Goal: Task Accomplishment & Management: Use online tool/utility

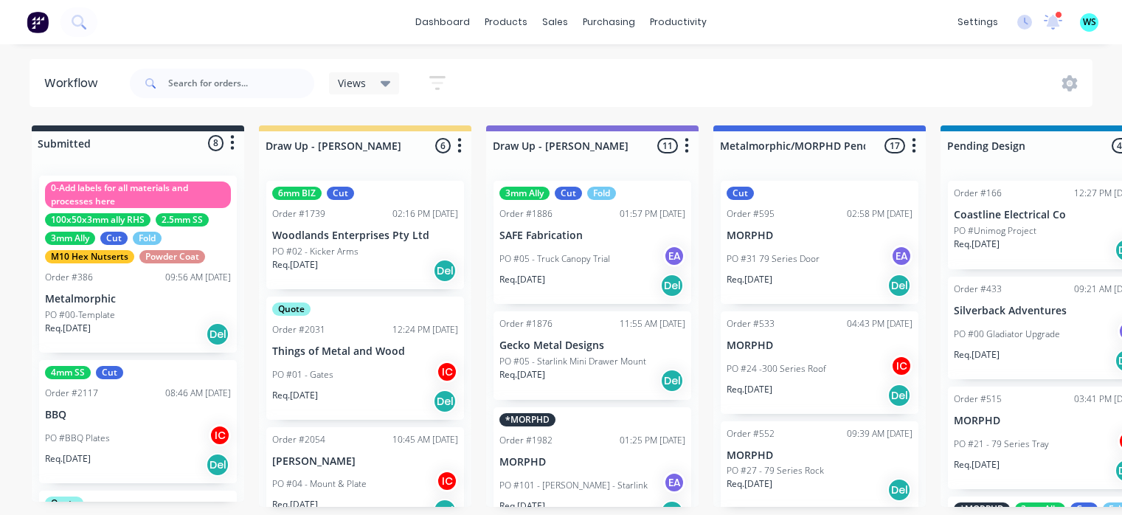
scroll to position [3, 1859]
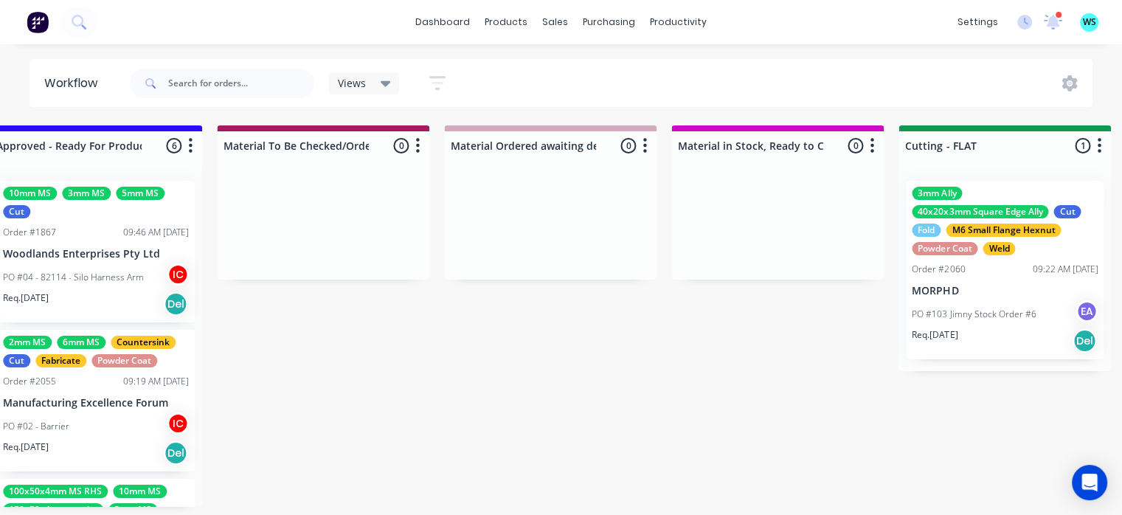
click at [895, 433] on div "Submitted 8 Status colour #273444 hex #273444 Save Cancel Summaries Total order…" at bounding box center [1070, 315] width 5882 height 381
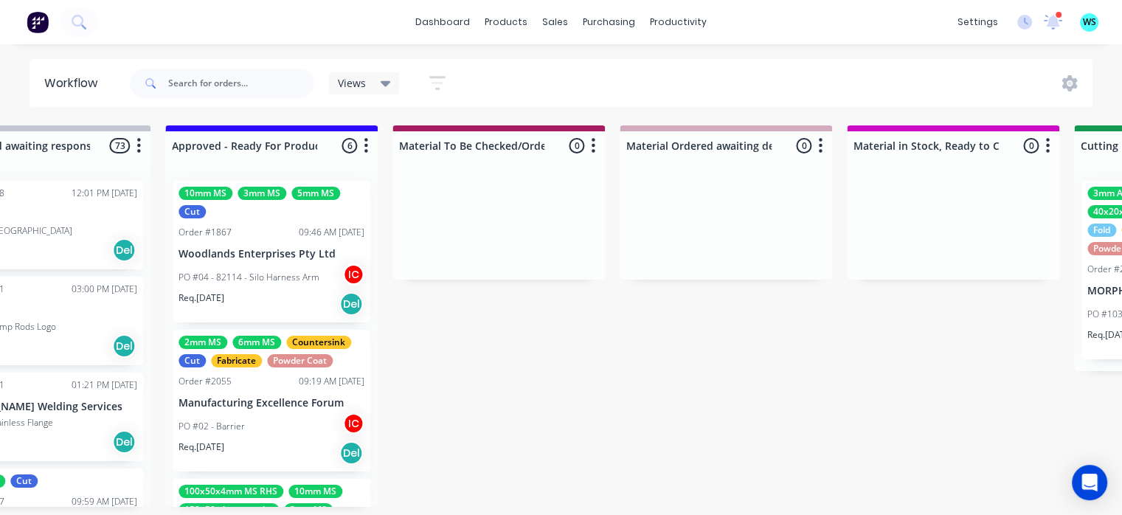
scroll to position [3, 1591]
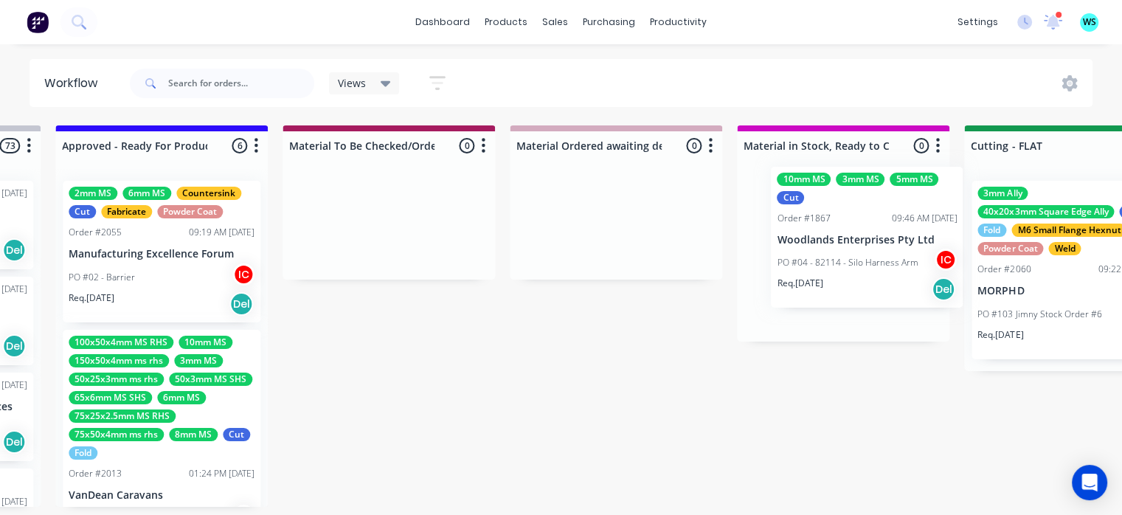
drag, startPoint x: 342, startPoint y: 278, endPoint x: 859, endPoint y: 259, distance: 517.4
click at [858, 266] on div "Submitted 8 Status colour #273444 hex #273444 Save Cancel Summaries Total order…" at bounding box center [1136, 315] width 5882 height 381
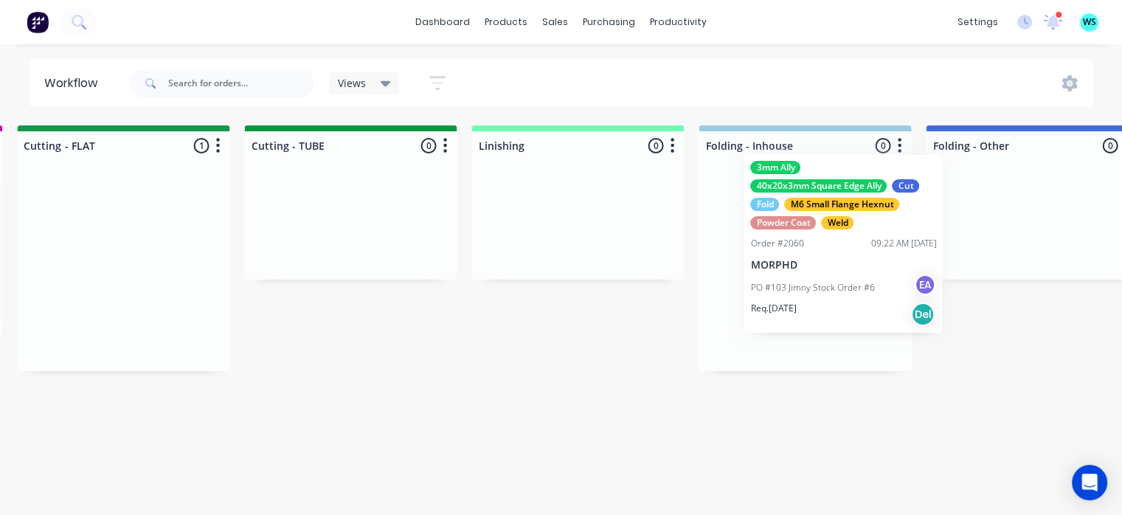
scroll to position [3, 2742]
drag, startPoint x: 1024, startPoint y: 277, endPoint x: 684, endPoint y: 294, distance: 340.5
click at [785, 252] on div "Submitted 8 Status colour #273444 hex #273444 Save Cancel Summaries Total order…" at bounding box center [188, 315] width 5882 height 381
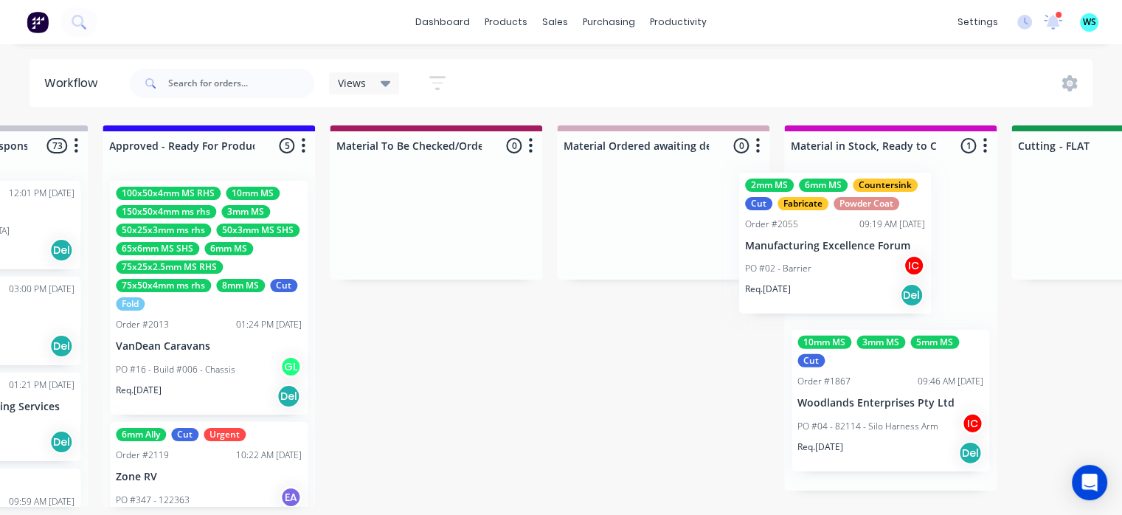
scroll to position [3, 1747]
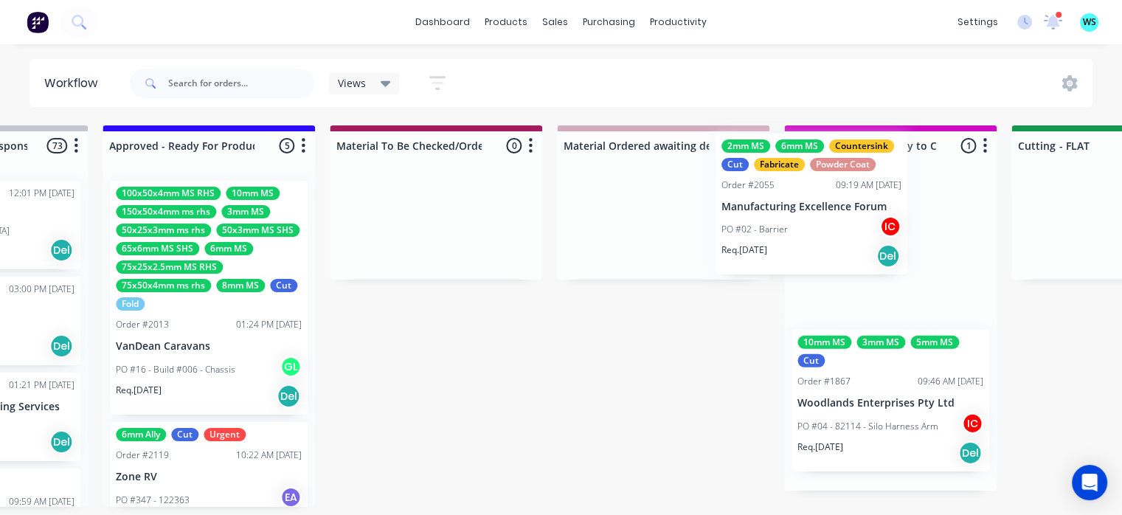
drag, startPoint x: 611, startPoint y: 264, endPoint x: 841, endPoint y: 230, distance: 232.6
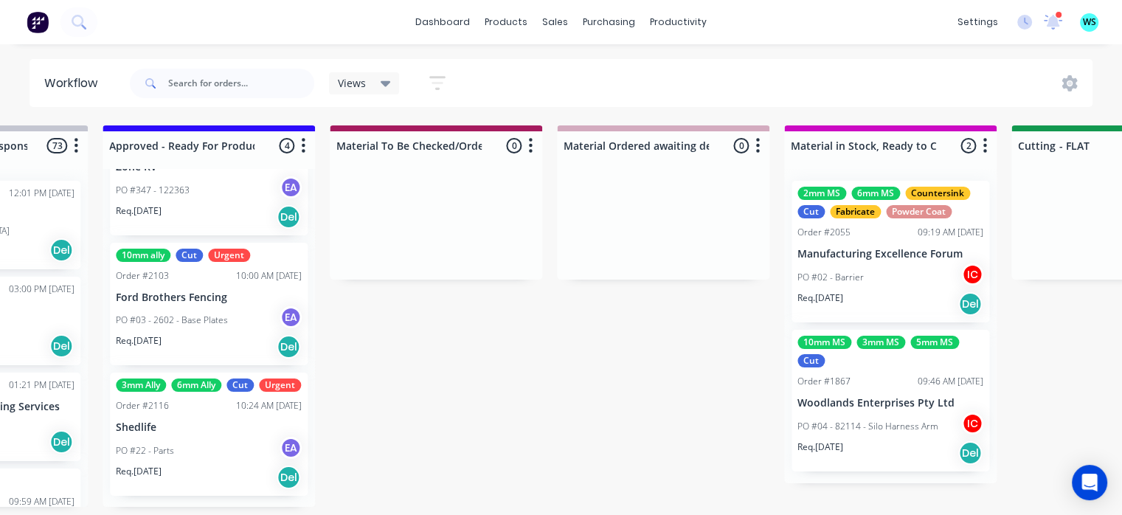
scroll to position [317, 0]
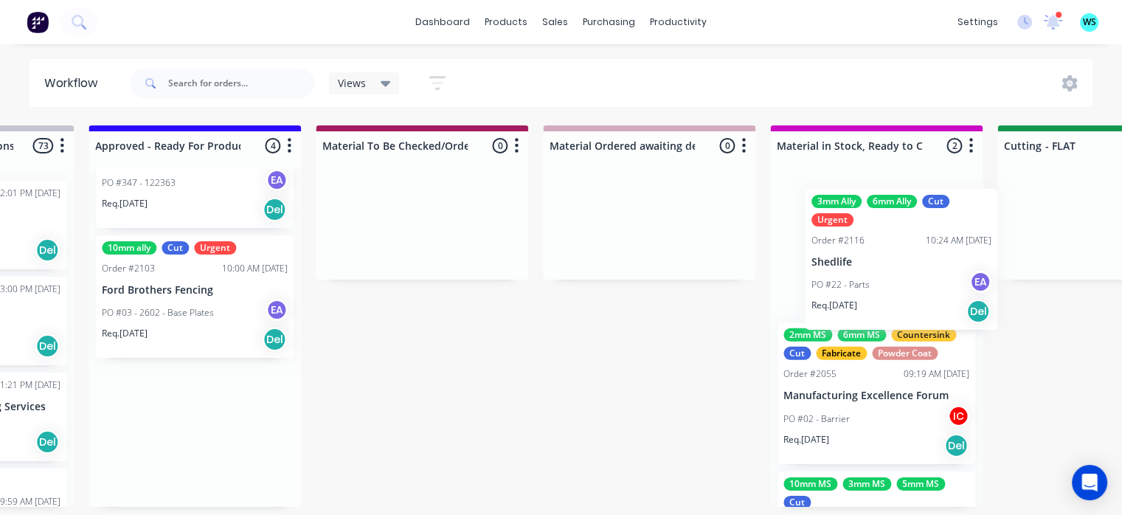
drag, startPoint x: 548, startPoint y: 417, endPoint x: 822, endPoint y: 293, distance: 301.1
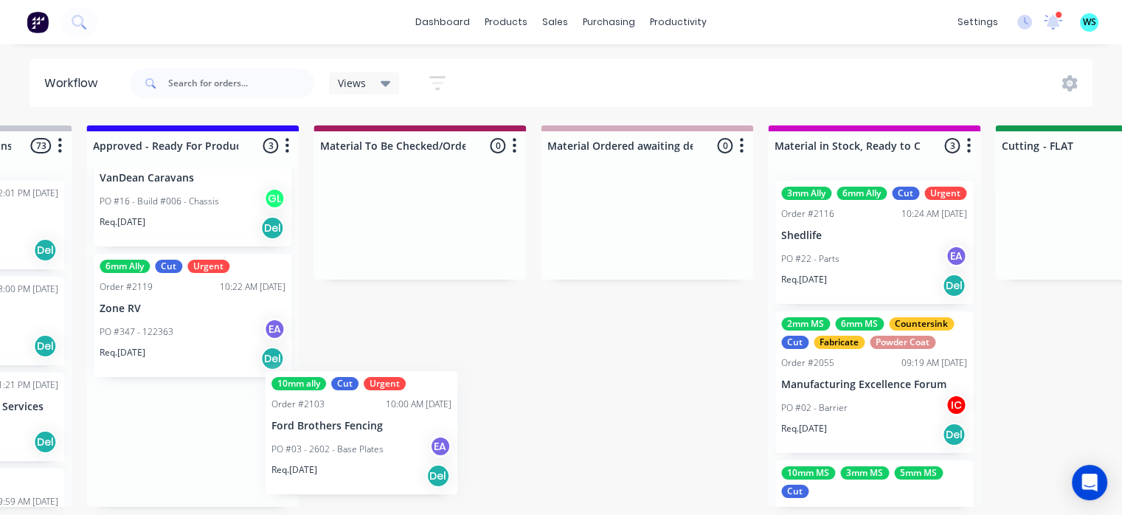
scroll to position [3, 1762]
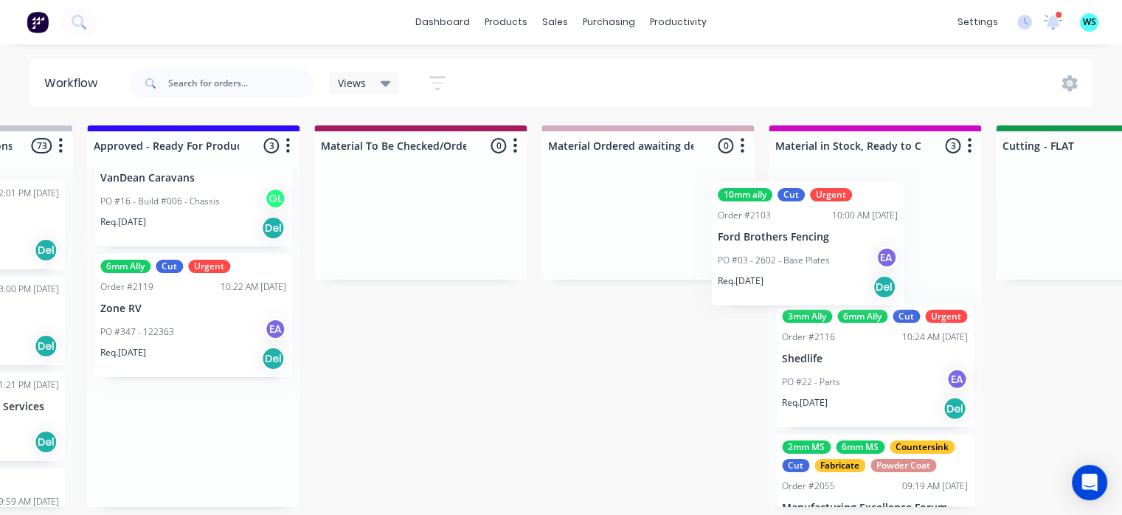
drag, startPoint x: 397, startPoint y: 416, endPoint x: 808, endPoint y: 239, distance: 448.0
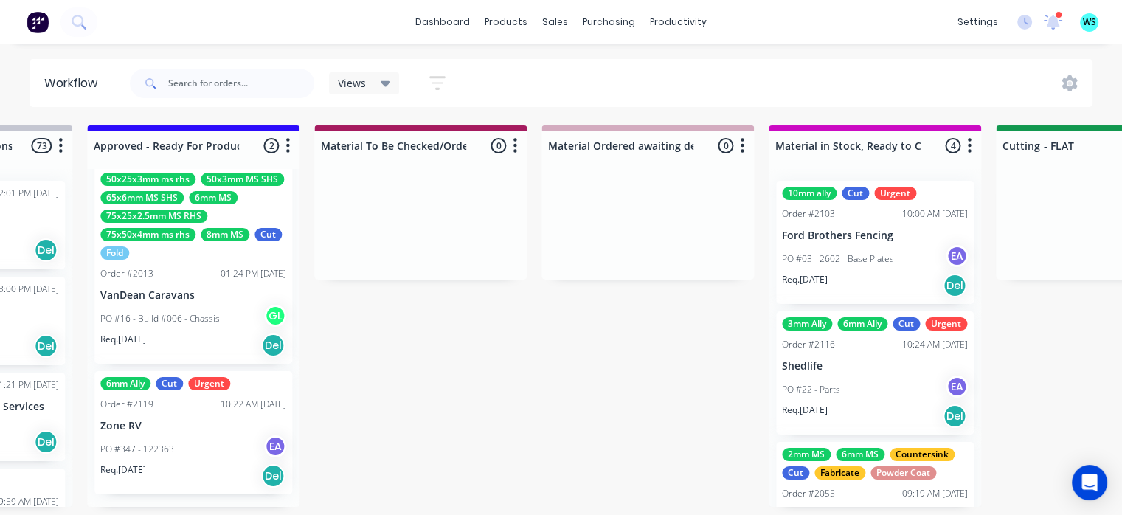
scroll to position [38, 0]
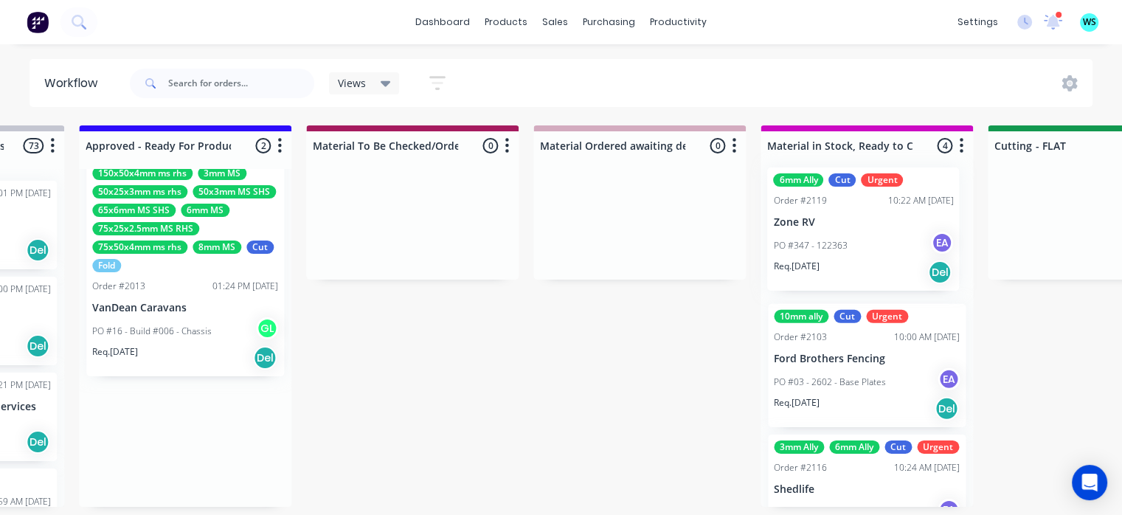
drag, startPoint x: 381, startPoint y: 419, endPoint x: 843, endPoint y: 254, distance: 490.8
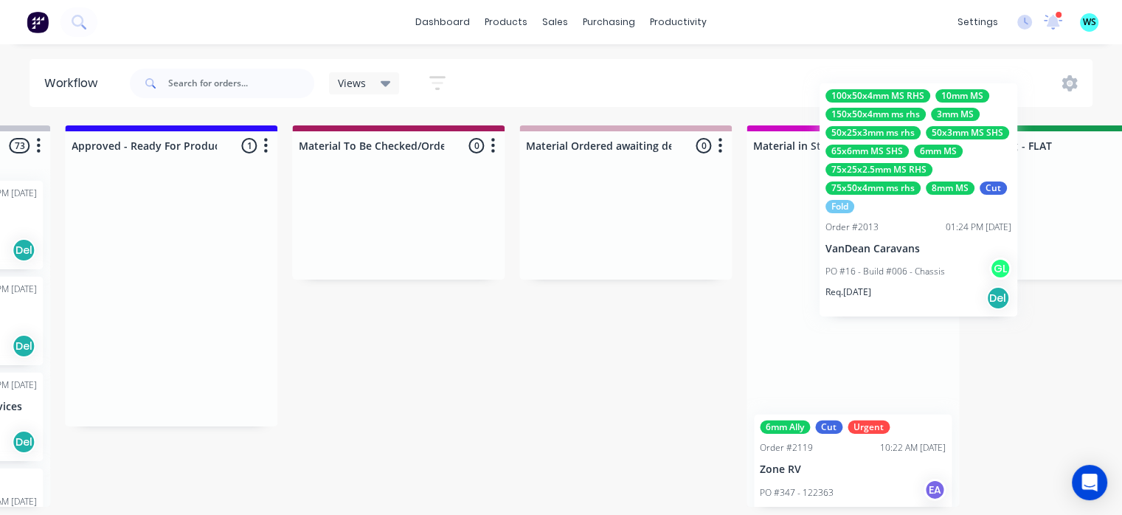
scroll to position [3, 1788]
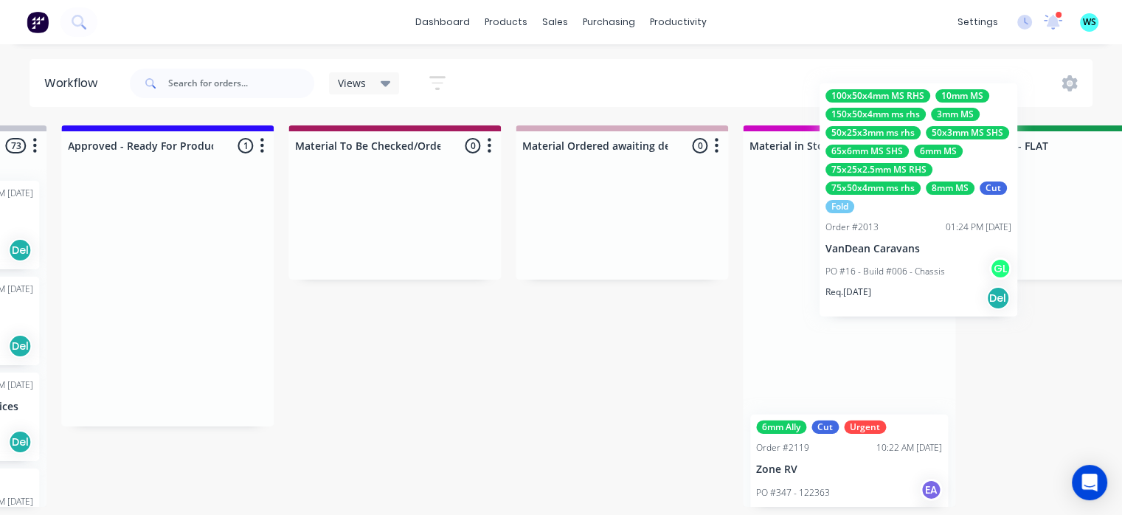
drag, startPoint x: 845, startPoint y: 260, endPoint x: 805, endPoint y: 266, distance: 40.2
click at [805, 266] on div "Submitted 8 Status colour #273444 hex #273444 Save Cancel Summaries Total order…" at bounding box center [1142, 315] width 5882 height 381
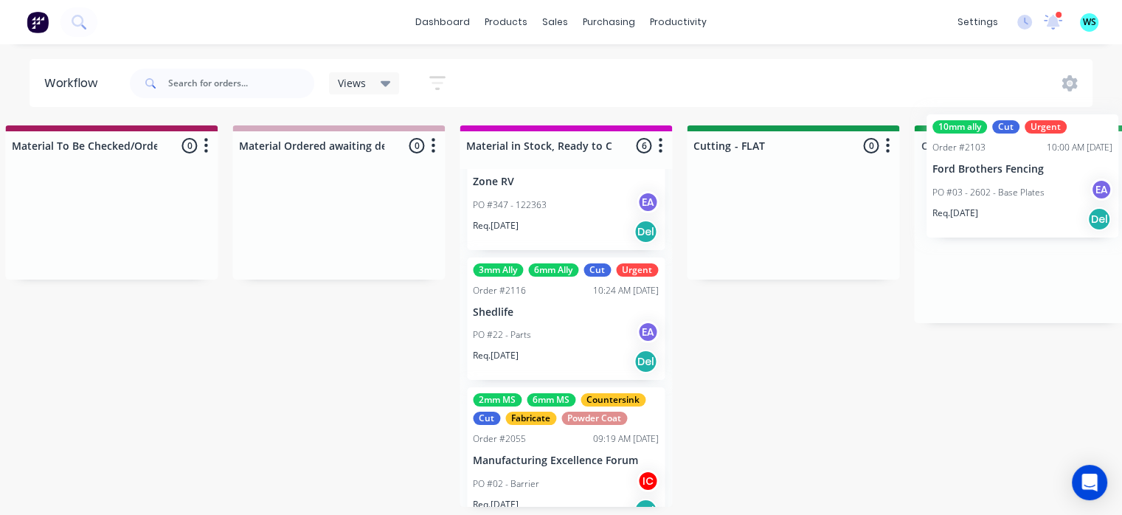
scroll to position [3, 2074]
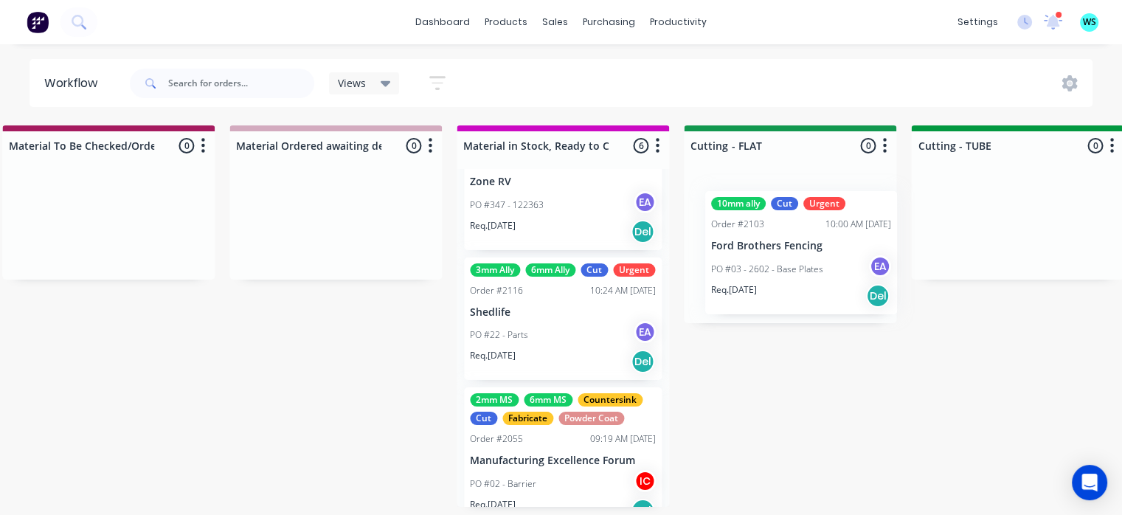
drag, startPoint x: 749, startPoint y: 372, endPoint x: 714, endPoint y: 302, distance: 78.5
click at [714, 302] on div "Submitted 8 Status colour #273444 hex #273444 Save Cancel Summaries Total order…" at bounding box center [856, 315] width 5882 height 381
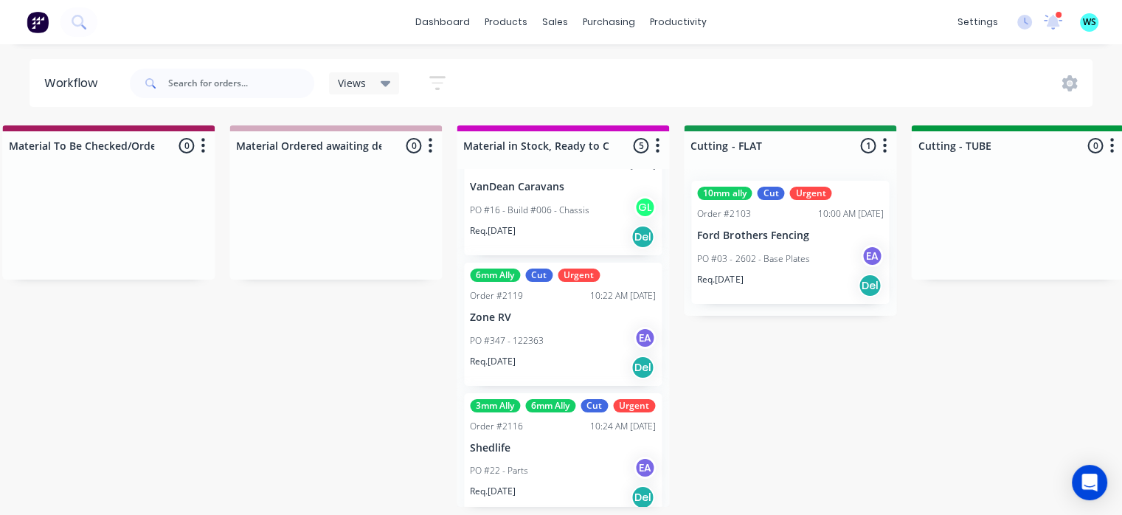
scroll to position [74, 0]
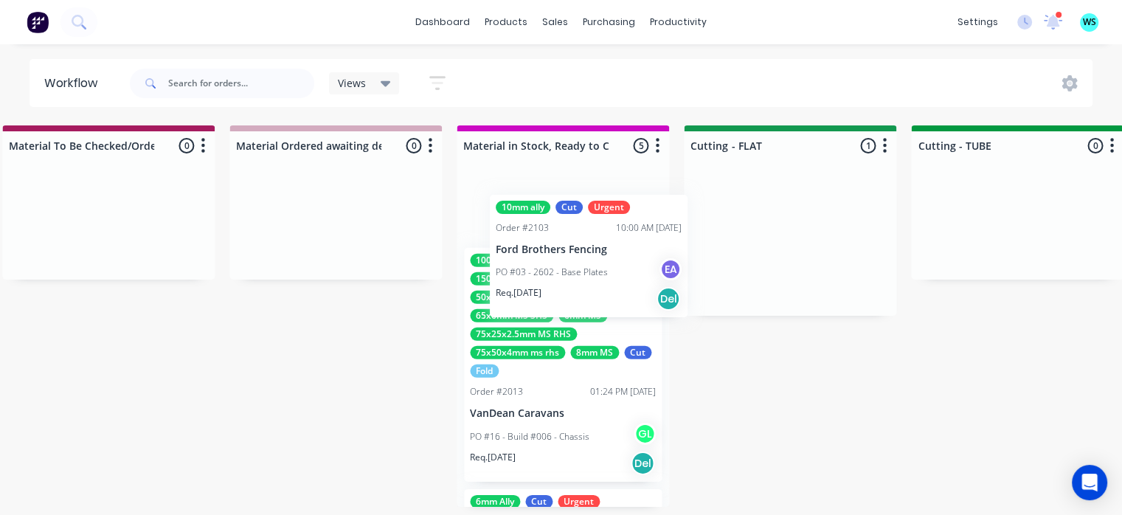
drag, startPoint x: 600, startPoint y: 288, endPoint x: 556, endPoint y: 302, distance: 45.7
click at [559, 305] on div "Submitted 8 Status colour #273444 hex #273444 Save Cancel Summaries Total order…" at bounding box center [856, 315] width 5882 height 381
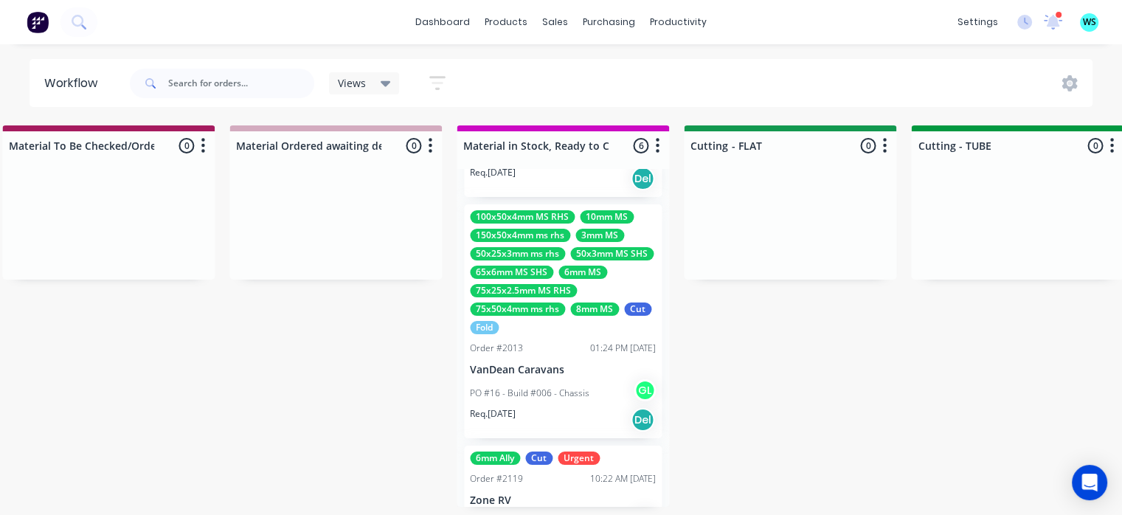
scroll to position [277, 0]
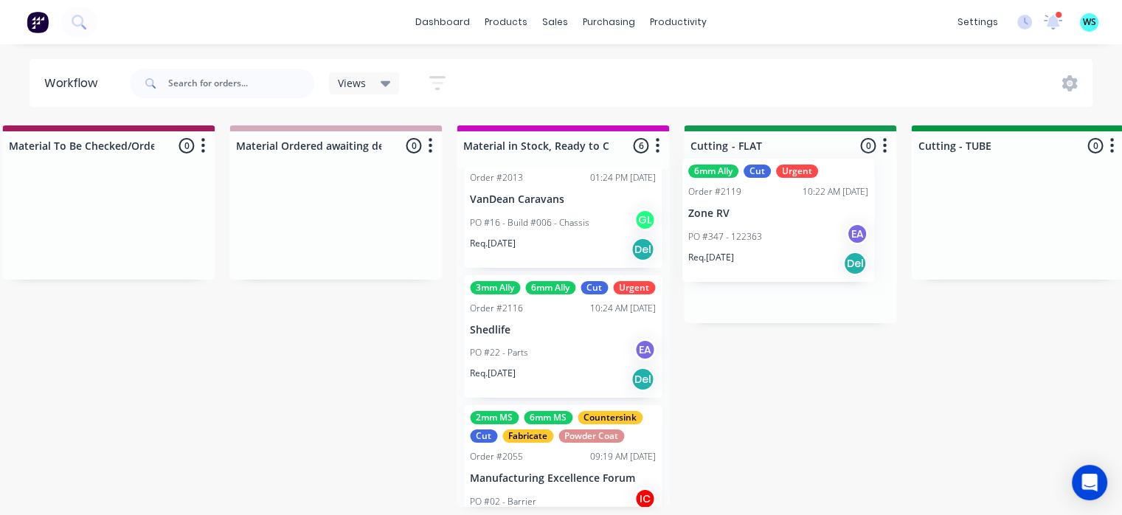
drag, startPoint x: 670, startPoint y: 301, endPoint x: 728, endPoint y: 263, distance: 69.1
click at [742, 257] on div "Submitted 8 Status colour #273444 hex #273444 Save Cancel Summaries Total order…" at bounding box center [856, 315] width 5882 height 381
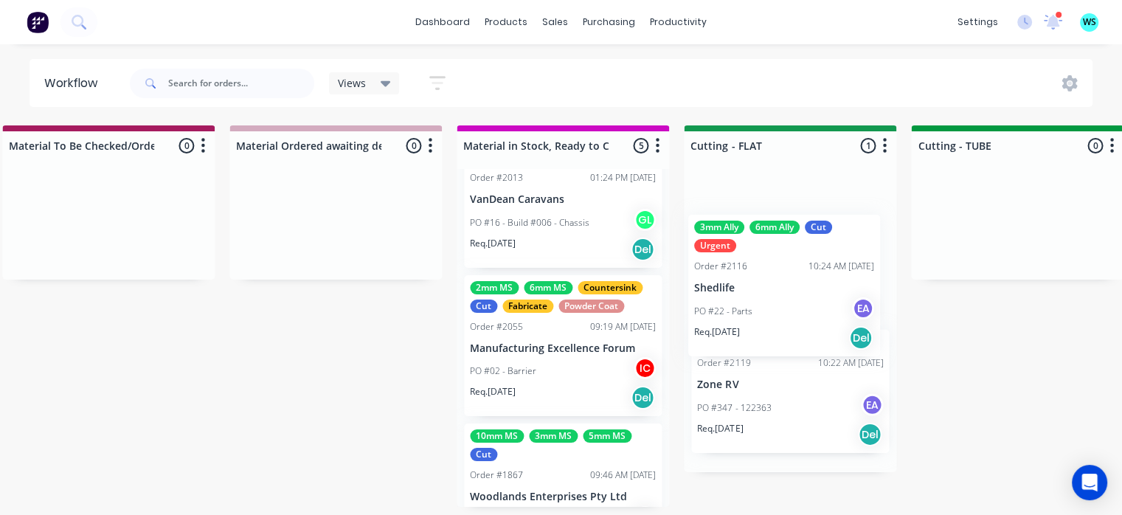
drag, startPoint x: 644, startPoint y: 323, endPoint x: 772, endPoint y: 277, distance: 135.8
click at [772, 277] on div "Submitted 8 Status colour #273444 hex #273444 Save Cancel Summaries Total order…" at bounding box center [856, 315] width 5882 height 381
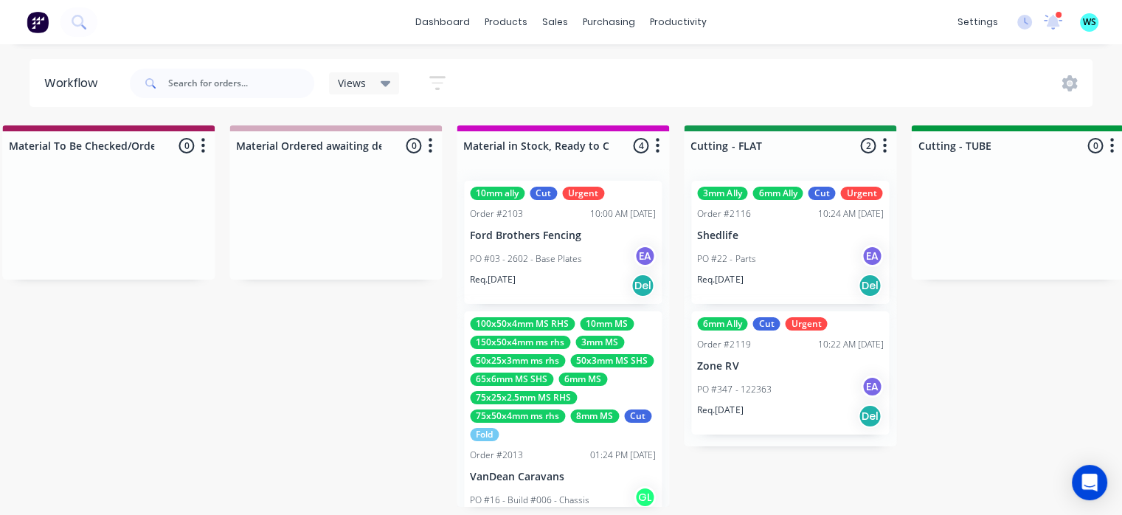
scroll to position [0, 2074]
click at [739, 242] on p "Shedlife" at bounding box center [790, 235] width 186 height 13
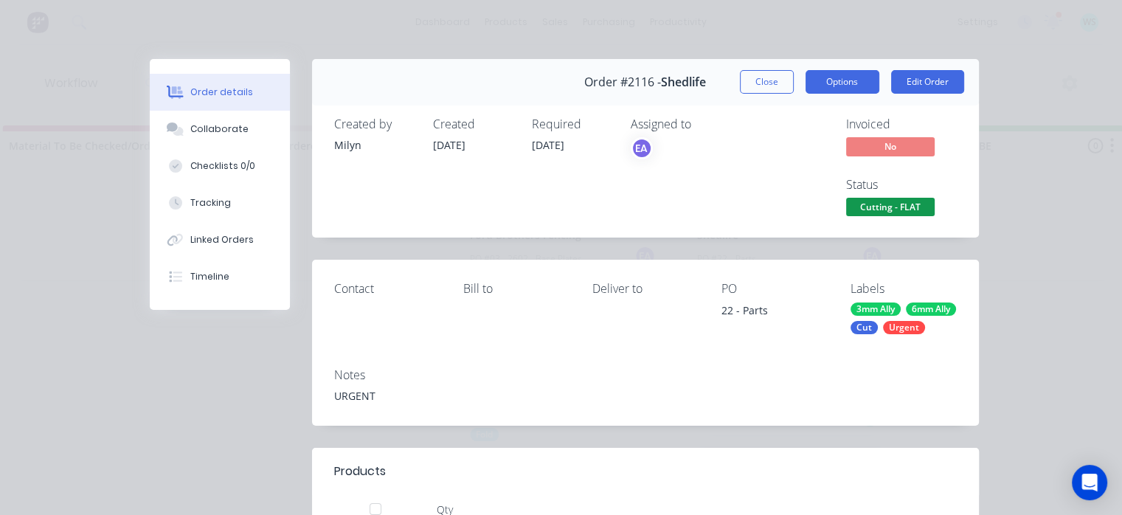
click at [832, 86] on button "Options" at bounding box center [842, 82] width 74 height 24
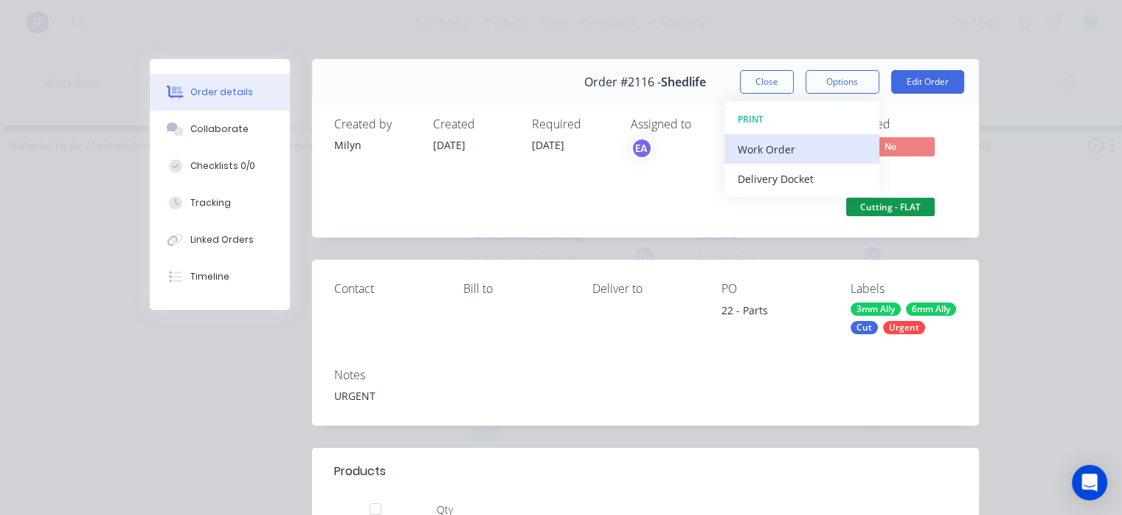
click at [767, 156] on div "Work Order" at bounding box center [802, 149] width 128 height 21
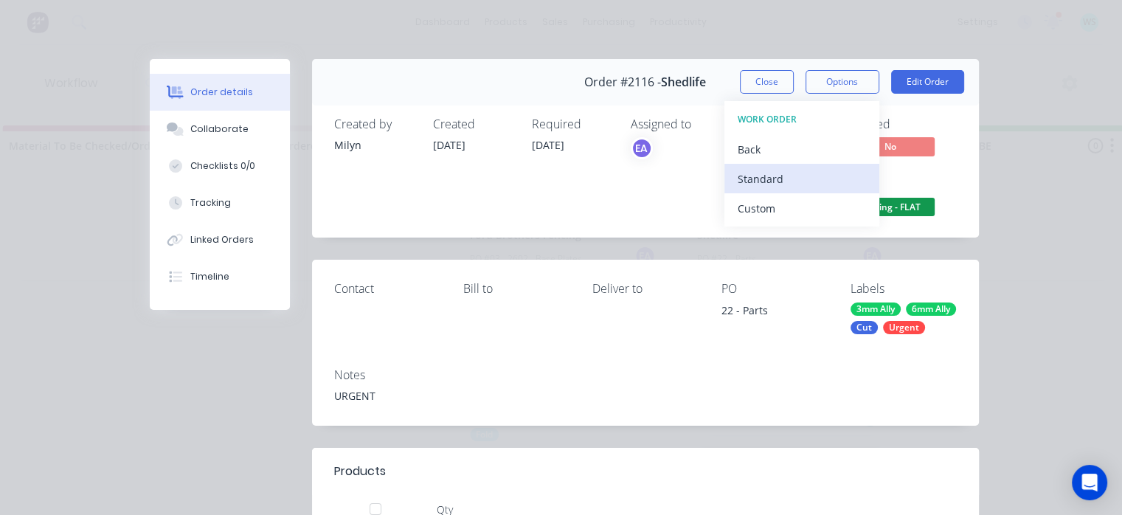
click at [749, 181] on div "Standard" at bounding box center [802, 178] width 128 height 21
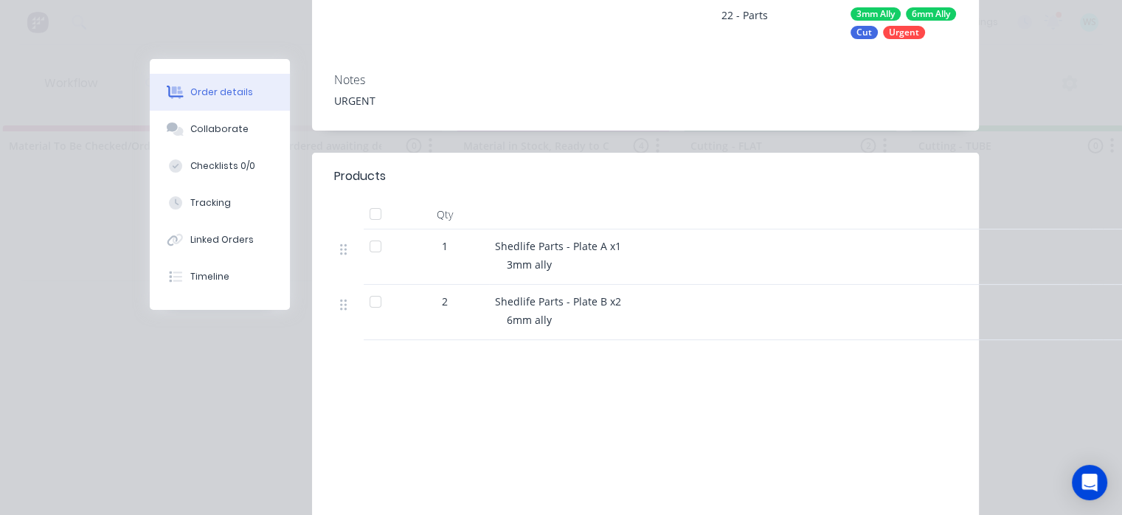
scroll to position [0, 0]
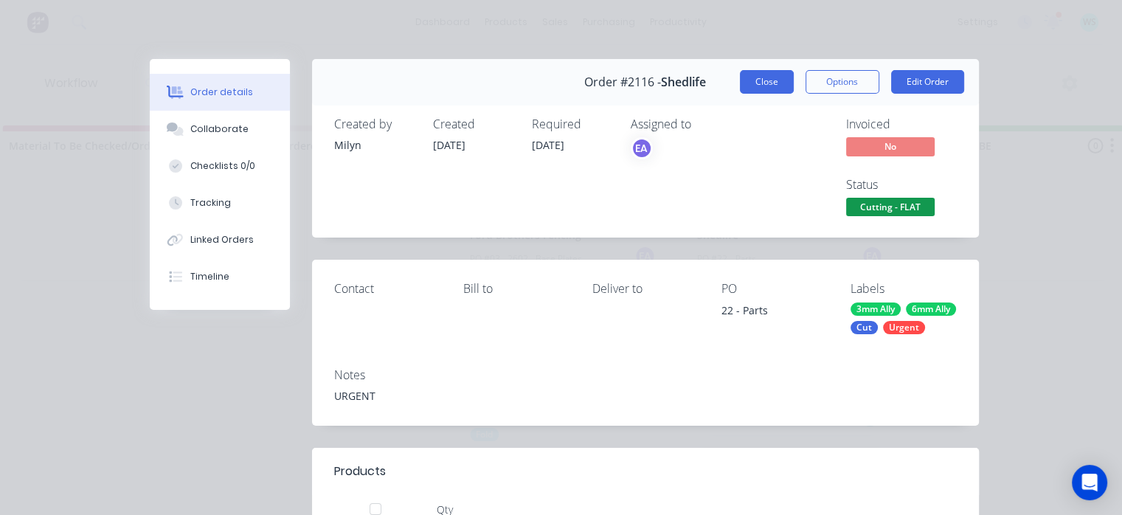
click at [774, 86] on button "Close" at bounding box center [767, 82] width 54 height 24
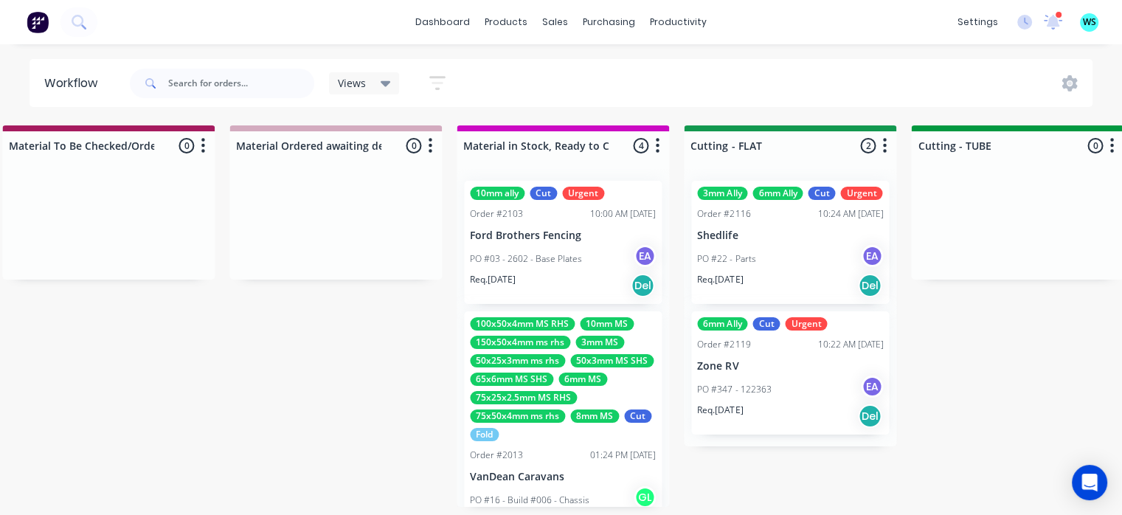
click at [718, 372] on p "Zone RV" at bounding box center [790, 366] width 186 height 13
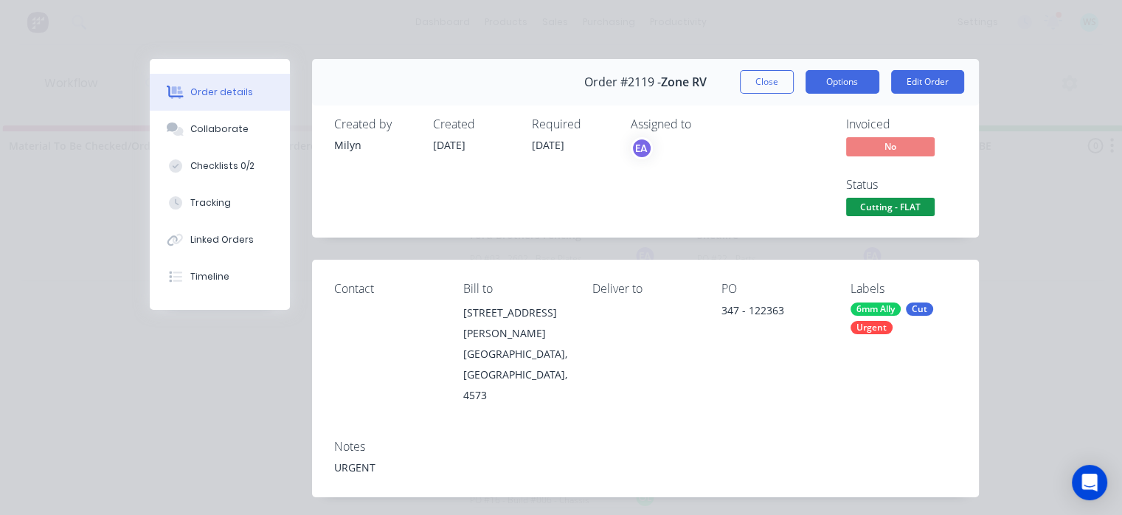
click at [815, 76] on button "Options" at bounding box center [842, 82] width 74 height 24
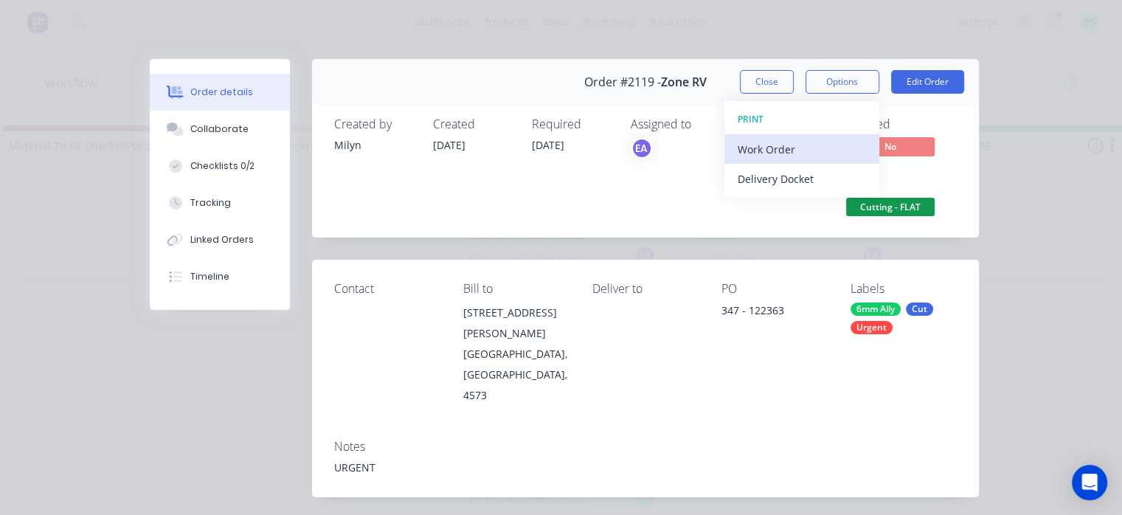
click at [761, 148] on div "Work Order" at bounding box center [802, 149] width 128 height 21
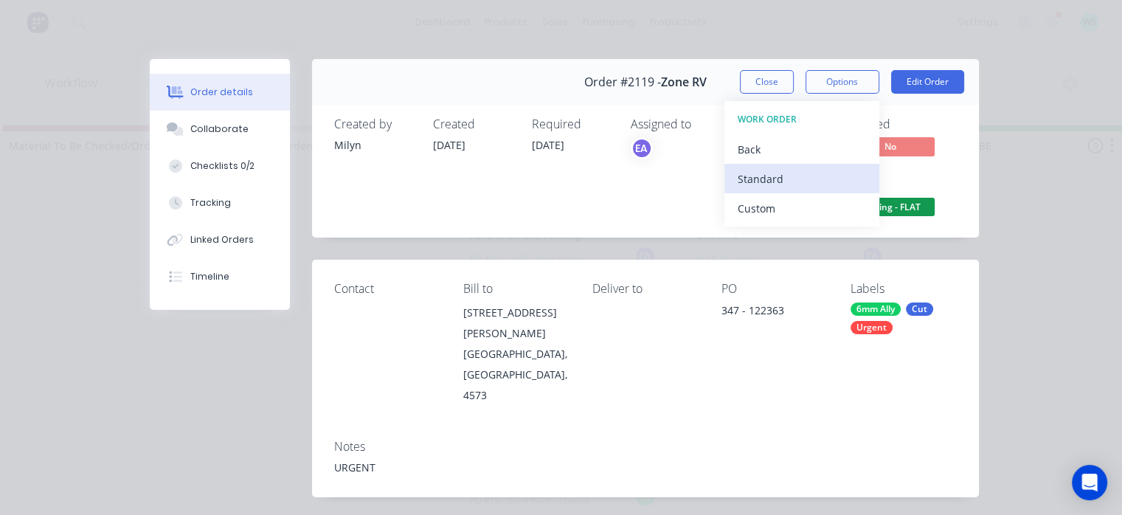
click at [746, 172] on div "Standard" at bounding box center [802, 178] width 128 height 21
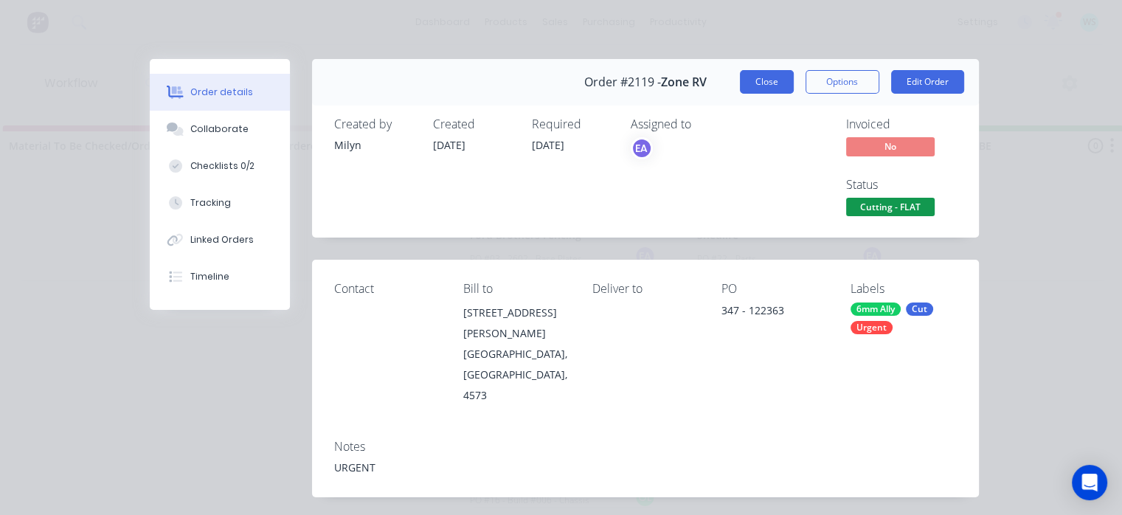
click at [770, 89] on button "Close" at bounding box center [767, 82] width 54 height 24
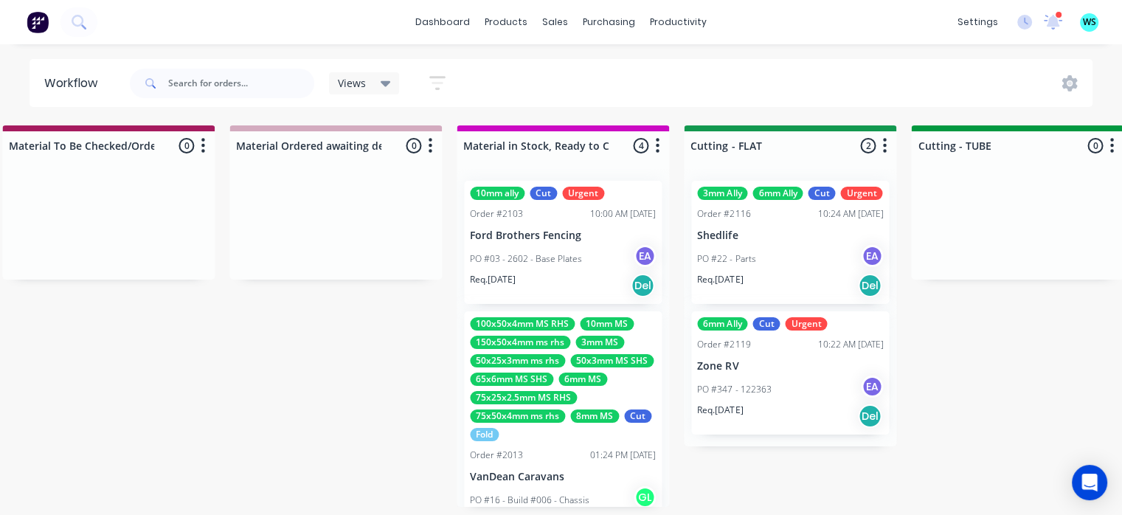
click at [585, 247] on div "PO #03 - 2602 - Base Plates EA" at bounding box center [563, 259] width 186 height 28
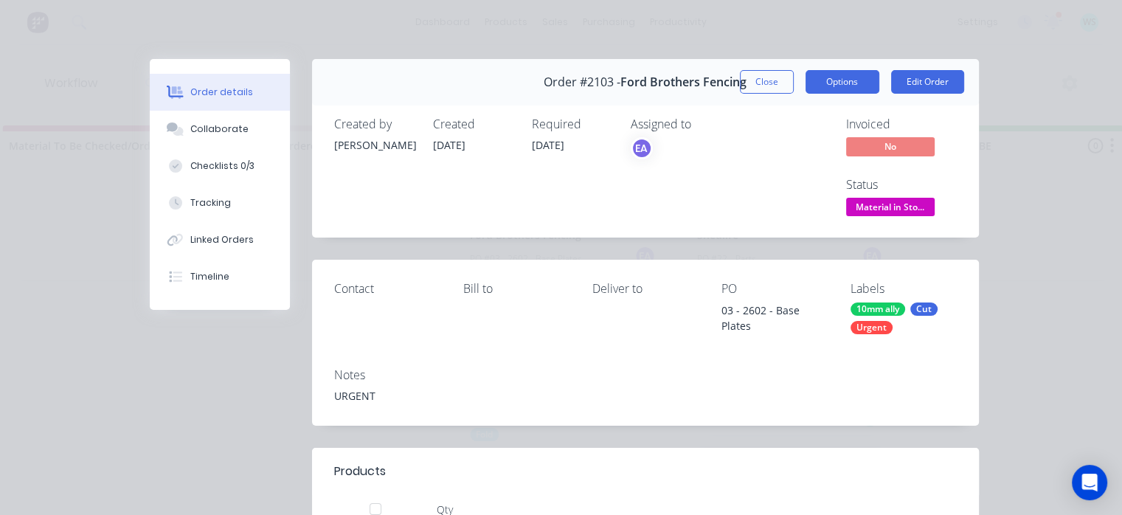
click at [822, 90] on button "Options" at bounding box center [842, 82] width 74 height 24
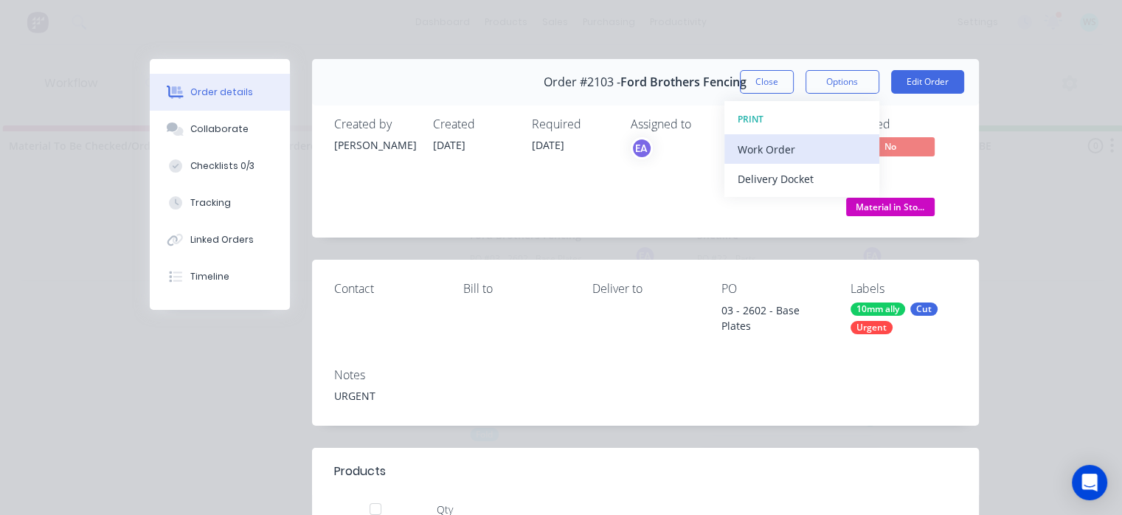
click at [752, 150] on div "Work Order" at bounding box center [802, 149] width 128 height 21
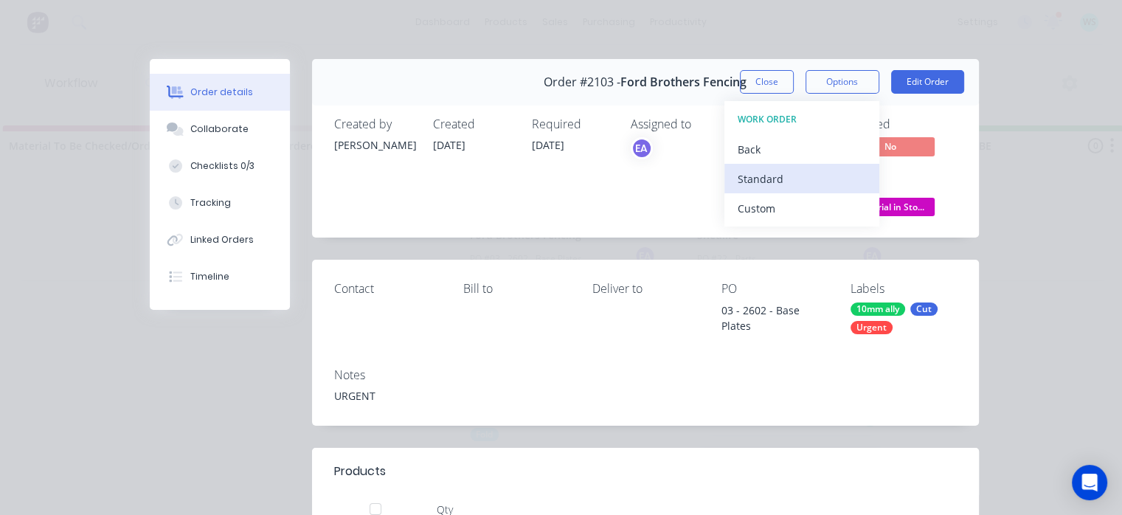
click at [744, 172] on div "Standard" at bounding box center [802, 178] width 128 height 21
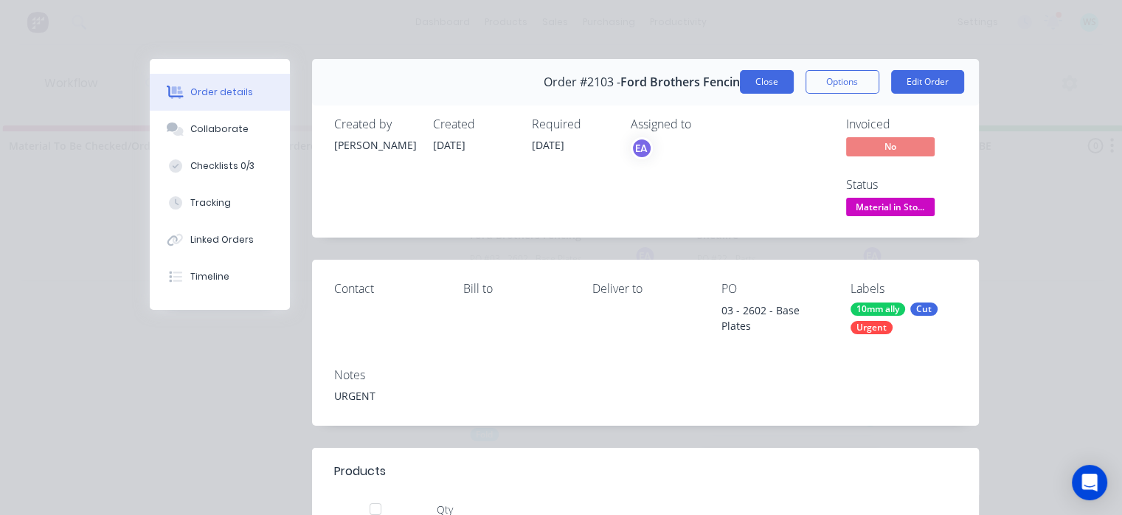
click at [758, 75] on button "Close" at bounding box center [767, 82] width 54 height 24
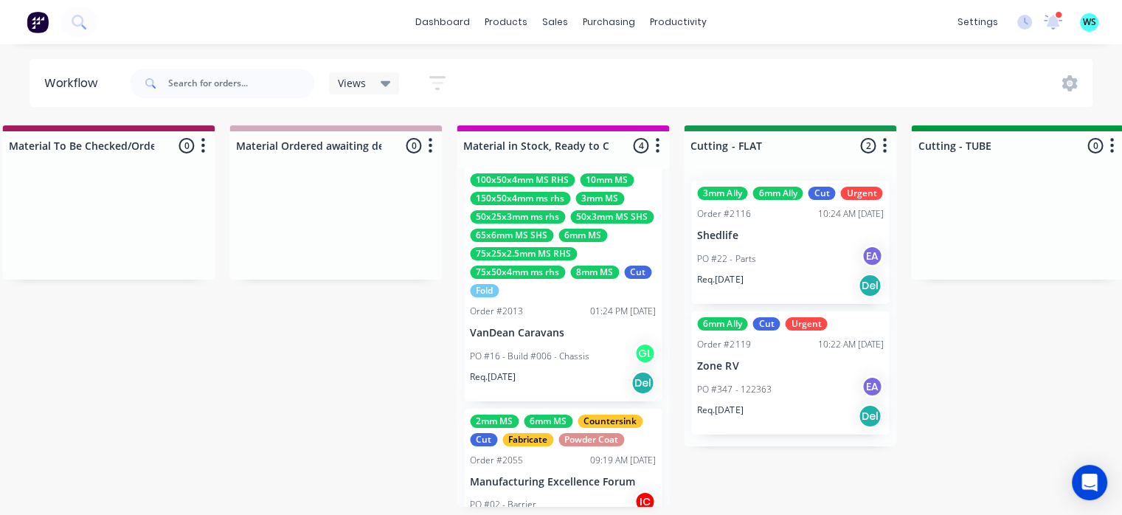
scroll to position [148, 0]
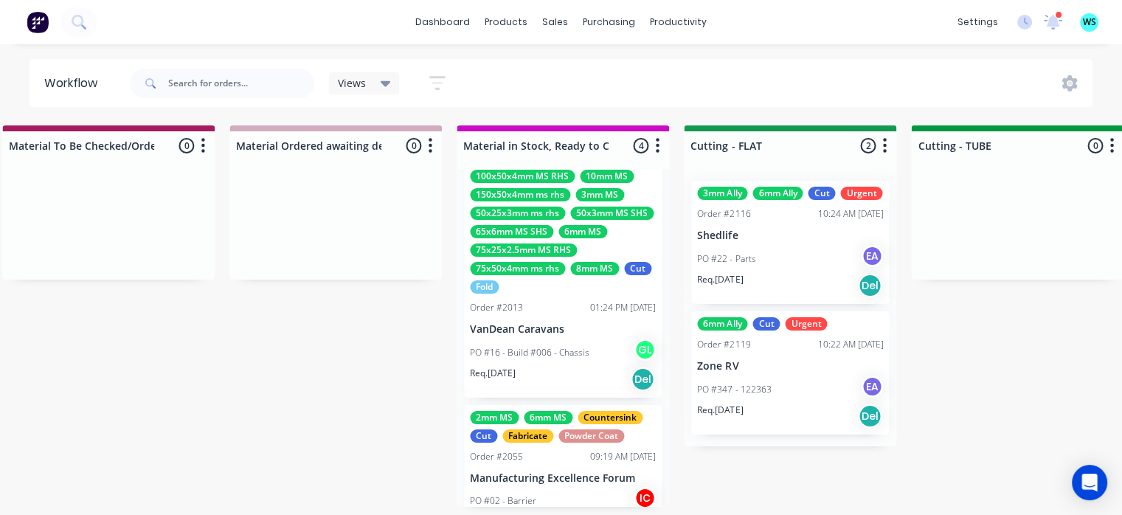
click at [541, 337] on div "100x50x4mm MS RHS 10mm MS 150x50x4mm ms rhs 3mm MS 50x25x3mm ms rhs 50x3mm MS S…" at bounding box center [563, 281] width 198 height 234
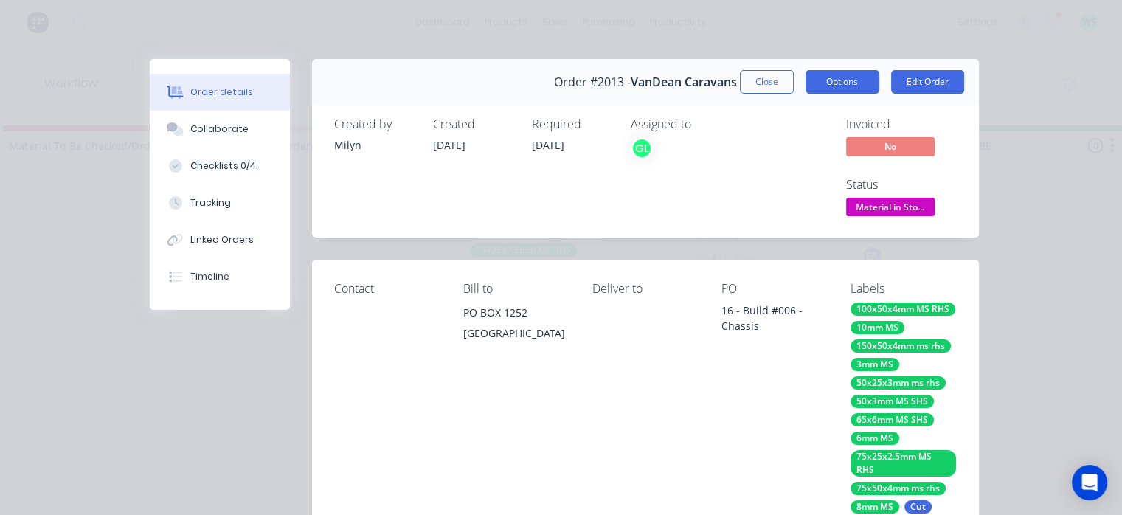
click at [835, 84] on button "Options" at bounding box center [842, 82] width 74 height 24
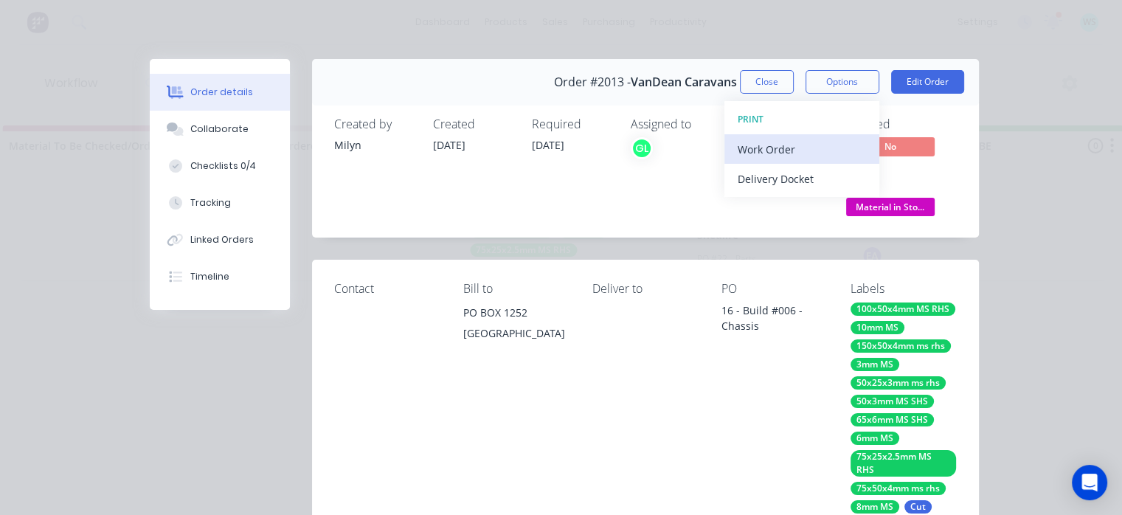
click at [772, 151] on div "Work Order" at bounding box center [802, 149] width 128 height 21
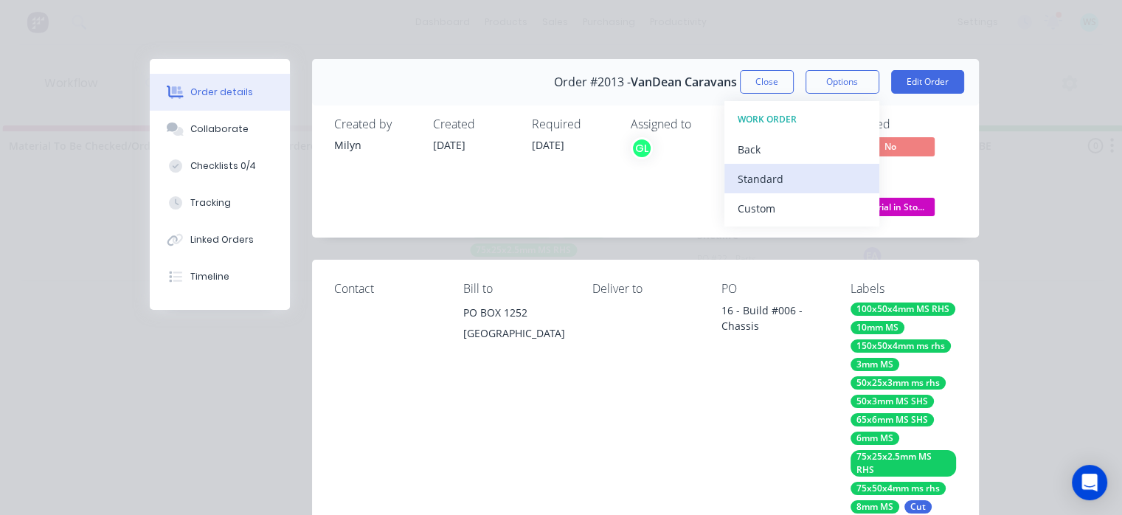
click at [755, 176] on div "Standard" at bounding box center [802, 178] width 128 height 21
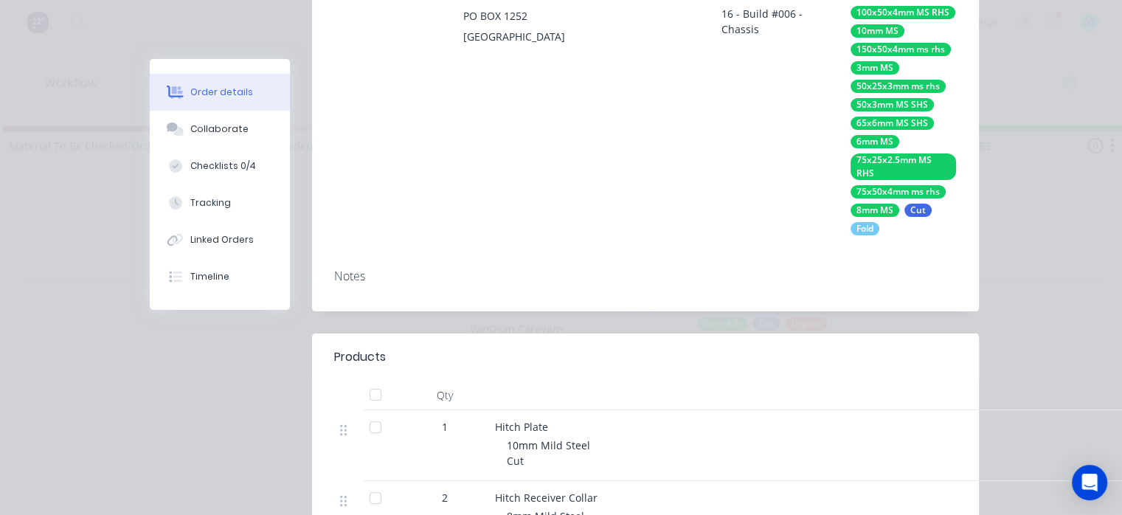
scroll to position [295, 0]
click at [658, 235] on div "Deliver to" at bounding box center [644, 111] width 105 height 249
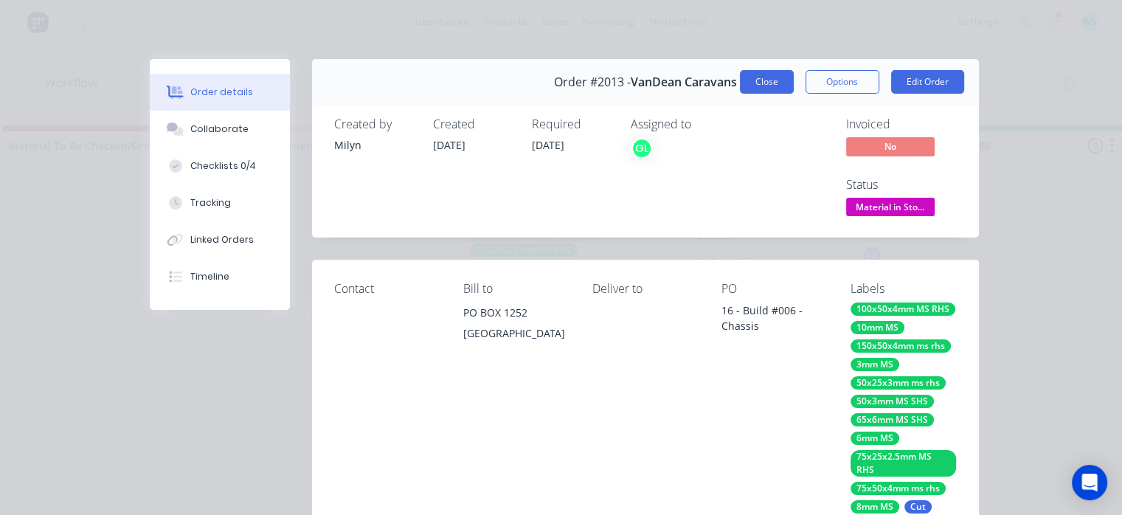
click at [780, 86] on button "Close" at bounding box center [767, 82] width 54 height 24
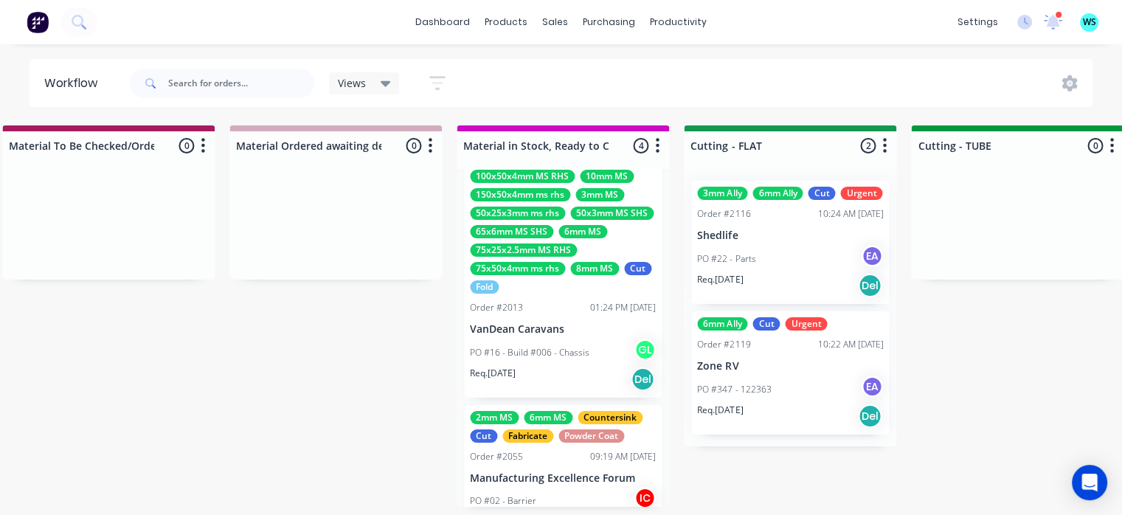
scroll to position [221, 0]
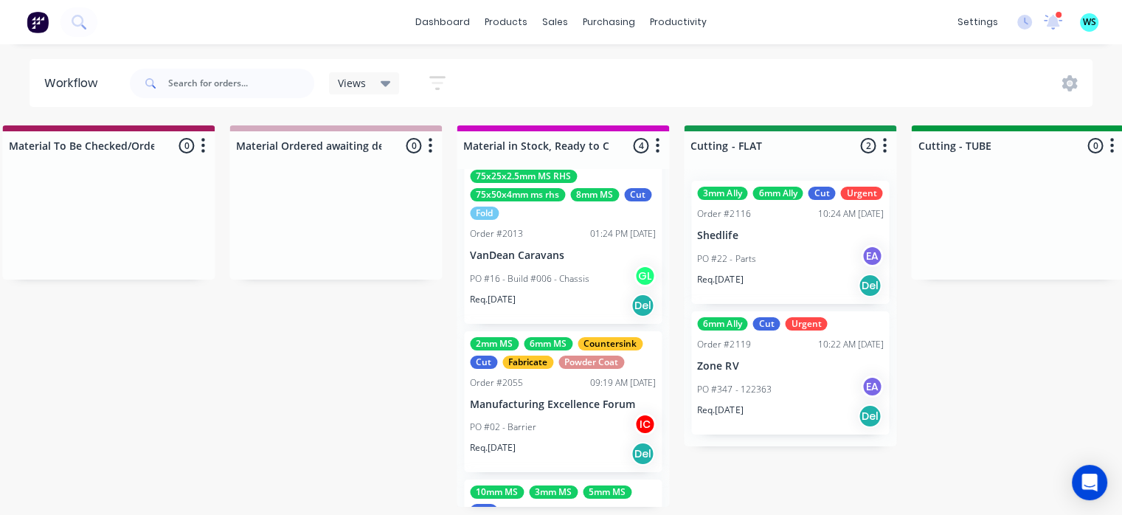
click at [593, 430] on div "PO #02 - Barrier IC" at bounding box center [563, 427] width 186 height 28
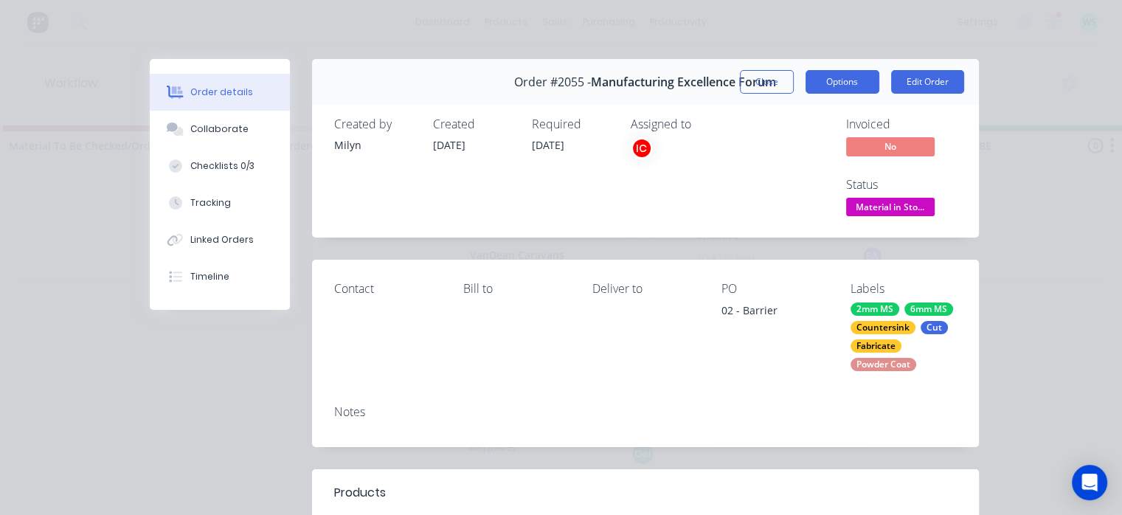
click at [845, 80] on button "Options" at bounding box center [842, 82] width 74 height 24
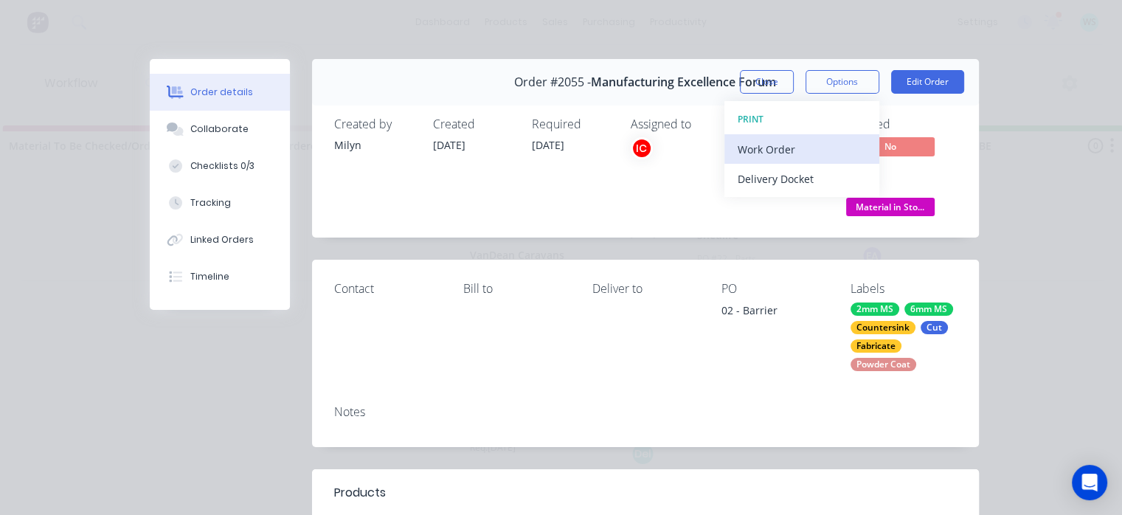
click at [760, 152] on div "Work Order" at bounding box center [802, 149] width 128 height 21
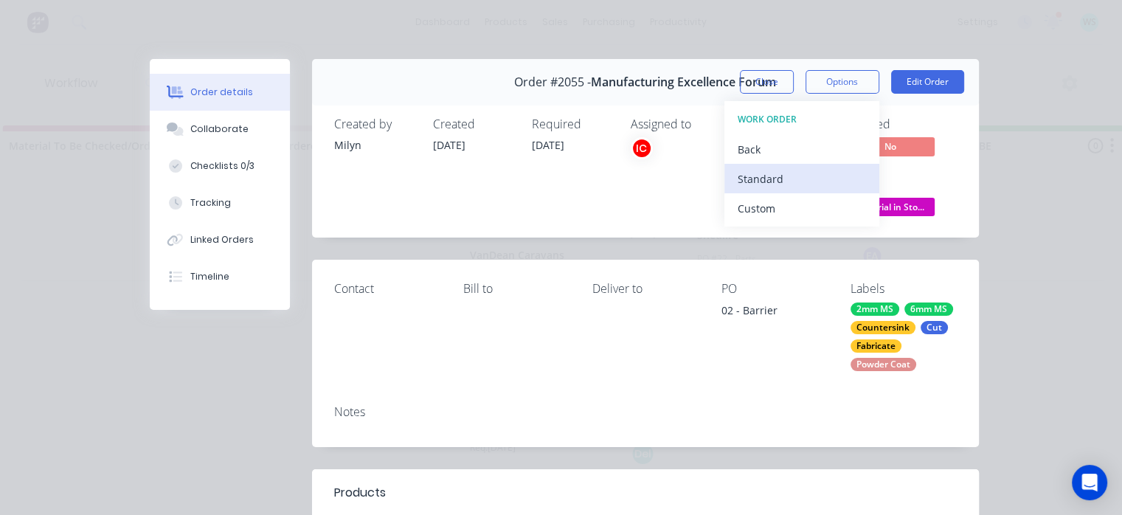
click at [752, 174] on div "Standard" at bounding box center [802, 178] width 128 height 21
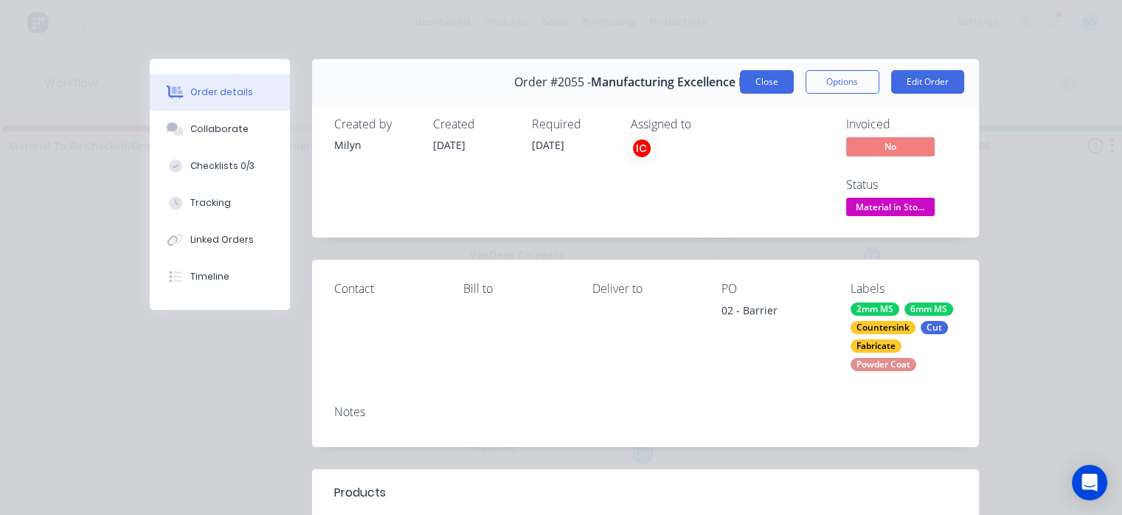
click at [768, 89] on button "Close" at bounding box center [767, 82] width 54 height 24
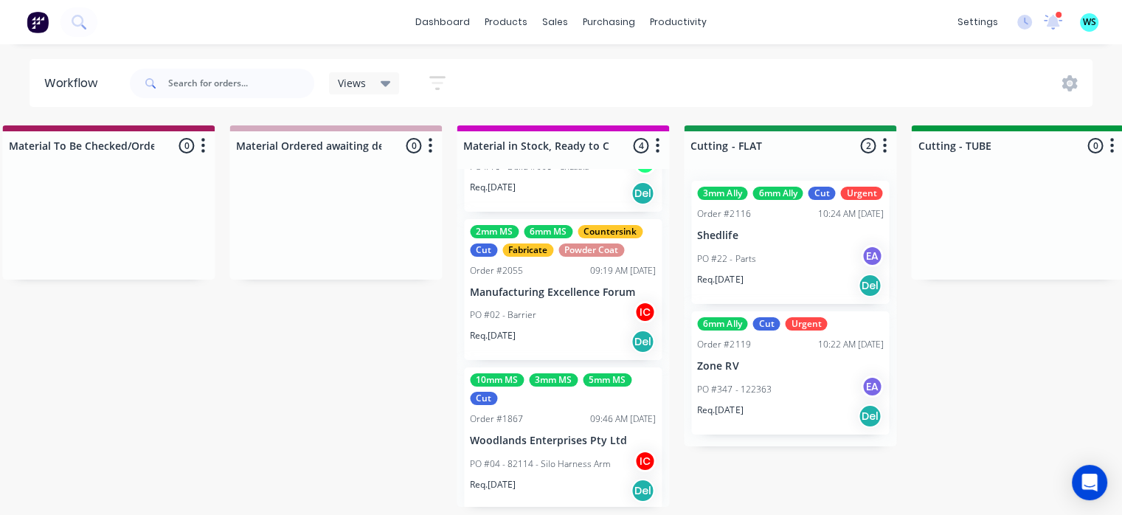
scroll to position [336, 0]
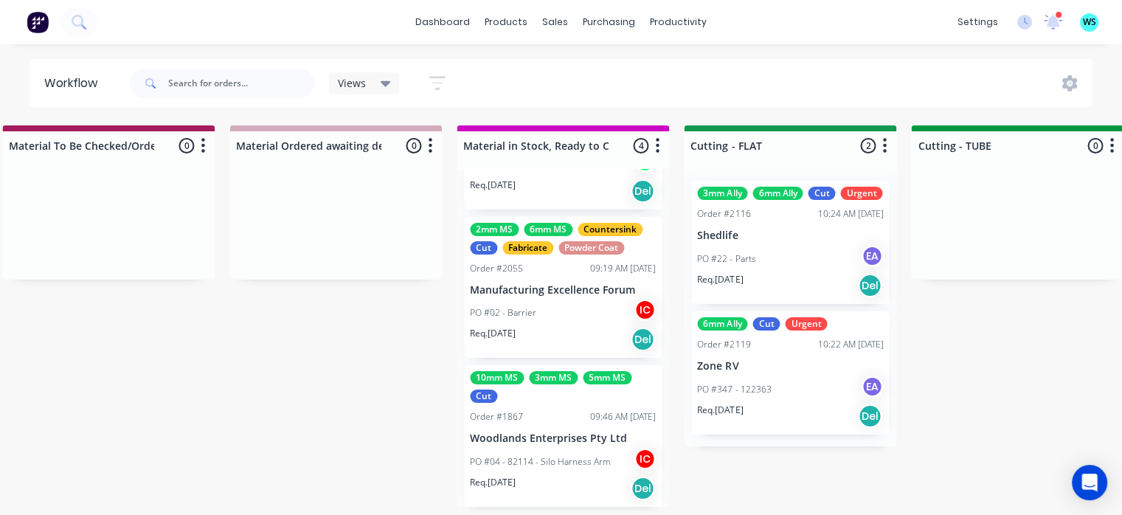
click at [578, 440] on p "Woodlands Enterprises Pty Ltd" at bounding box center [563, 438] width 186 height 13
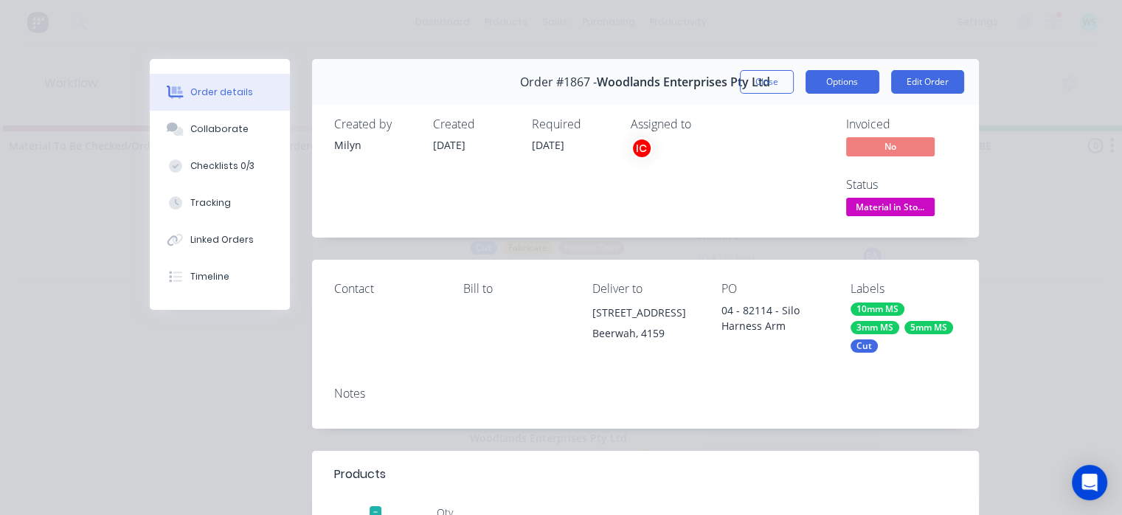
click at [828, 72] on button "Options" at bounding box center [842, 82] width 74 height 24
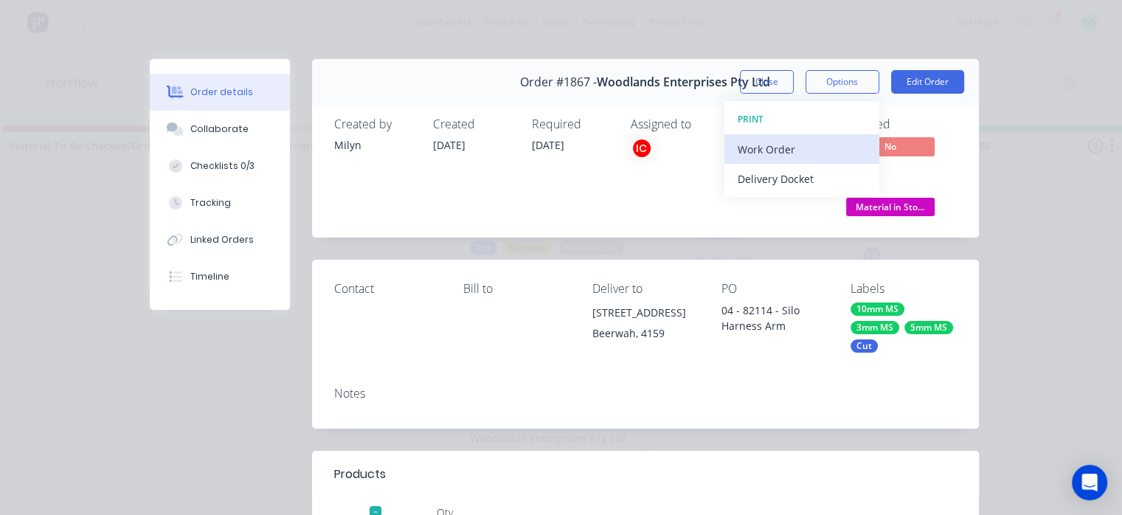
click at [764, 156] on div "Work Order" at bounding box center [802, 149] width 128 height 21
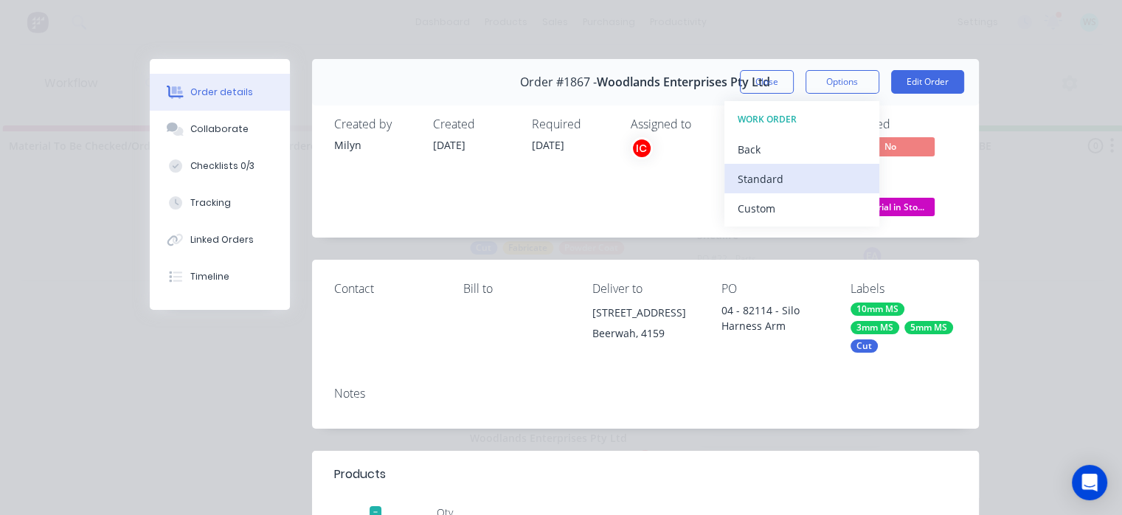
click at [760, 178] on div "Standard" at bounding box center [802, 178] width 128 height 21
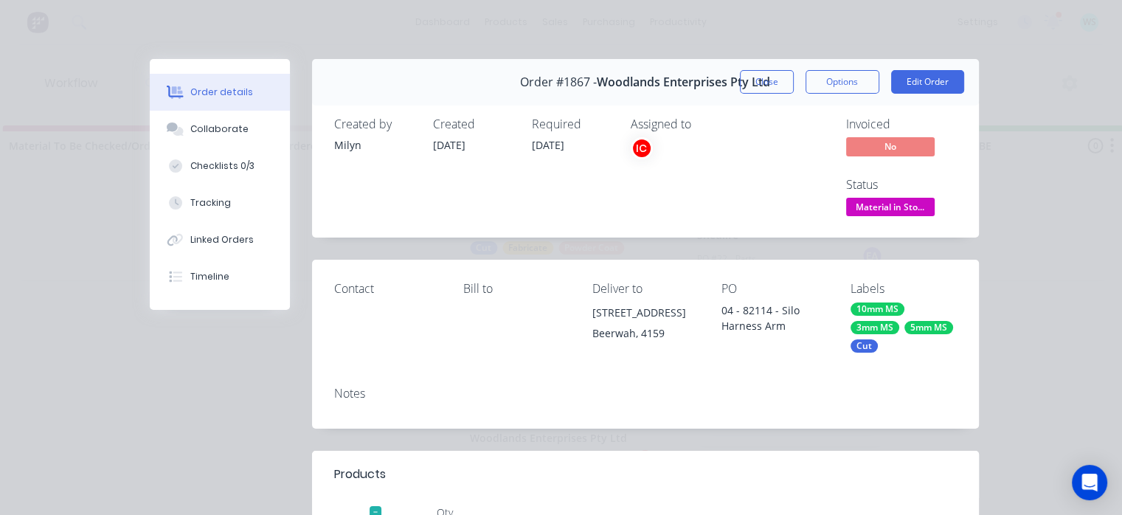
click at [752, 95] on div "Order #1867 - Woodlands Enterprises Pty Ltd" at bounding box center [645, 82] width 250 height 44
drag, startPoint x: 755, startPoint y: 80, endPoint x: 649, endPoint y: 177, distance: 143.6
click at [755, 80] on button "Close" at bounding box center [767, 82] width 54 height 24
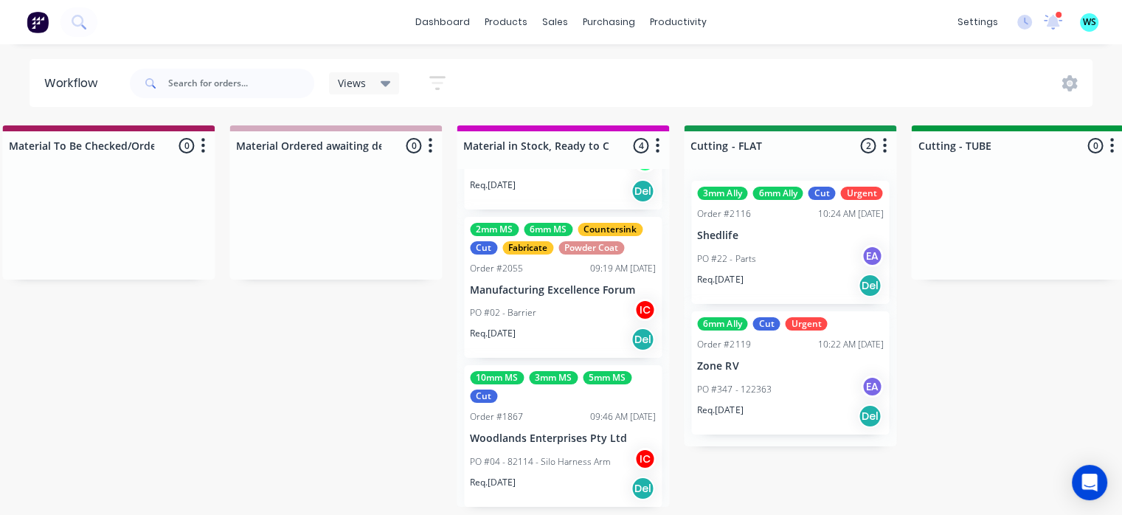
scroll to position [3, 2074]
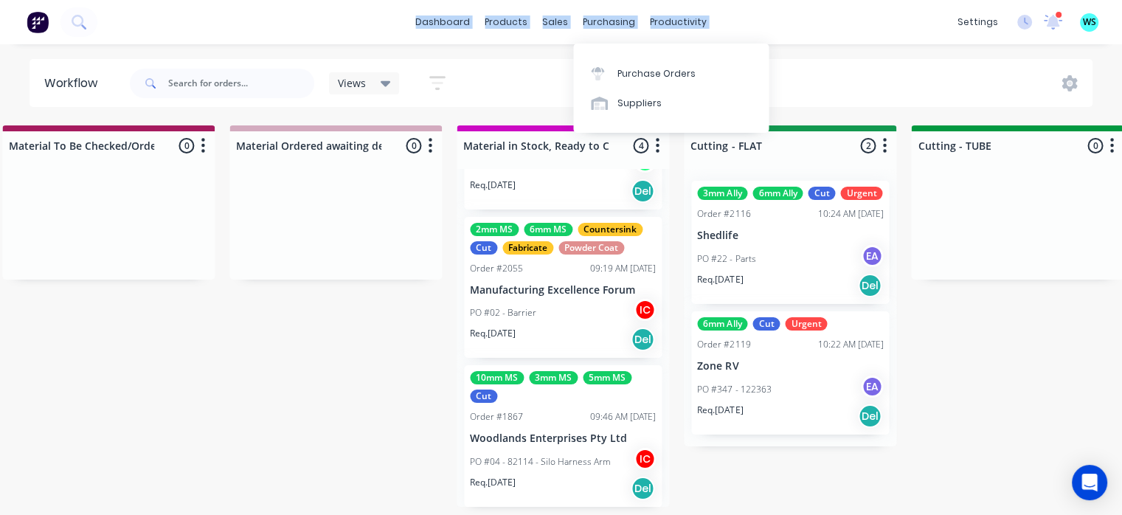
drag, startPoint x: 605, startPoint y: 7, endPoint x: 499, endPoint y: 10, distance: 106.3
click at [499, 10] on div "dashboard products sales purchasing productivity dashboard products Product Cat…" at bounding box center [561, 22] width 1122 height 44
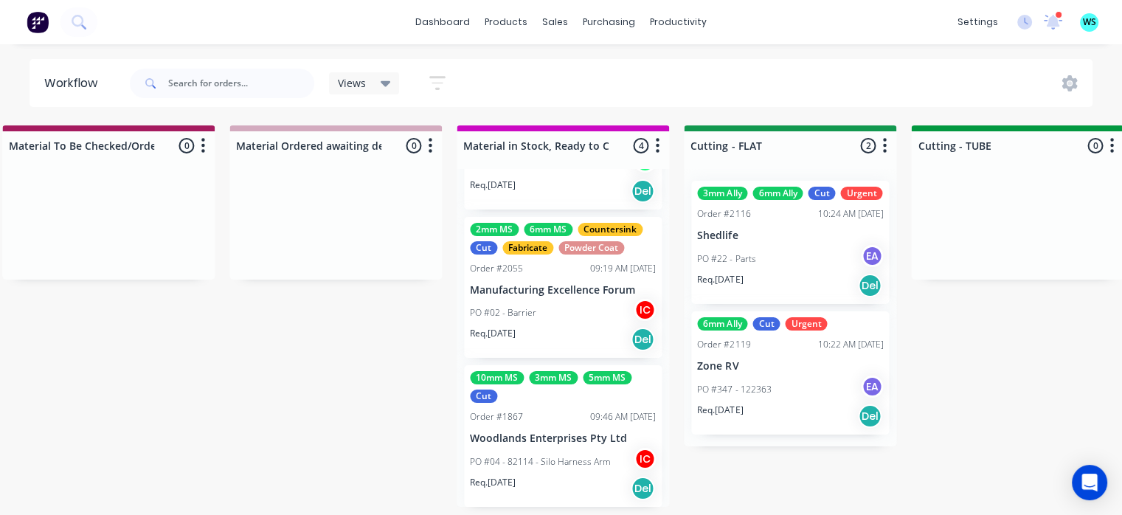
click at [347, 343] on div "Submitted 8 Status colour #273444 hex #273444 Save Cancel Summaries Total order…" at bounding box center [856, 315] width 5882 height 381
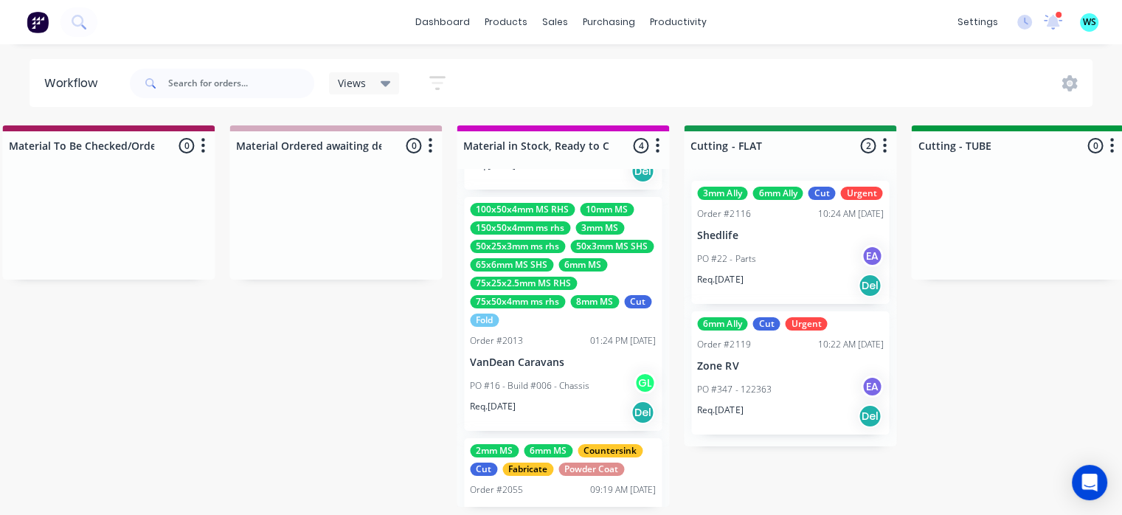
scroll to position [41, 0]
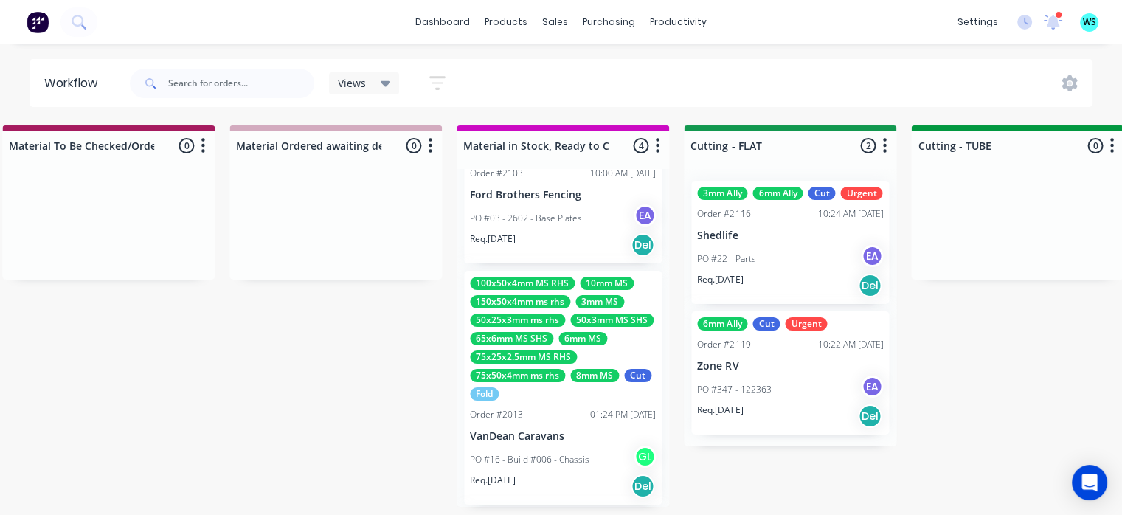
click at [316, 395] on div "Submitted 8 Status colour #273444 hex #273444 Save Cancel Summaries Total order…" at bounding box center [856, 315] width 5882 height 381
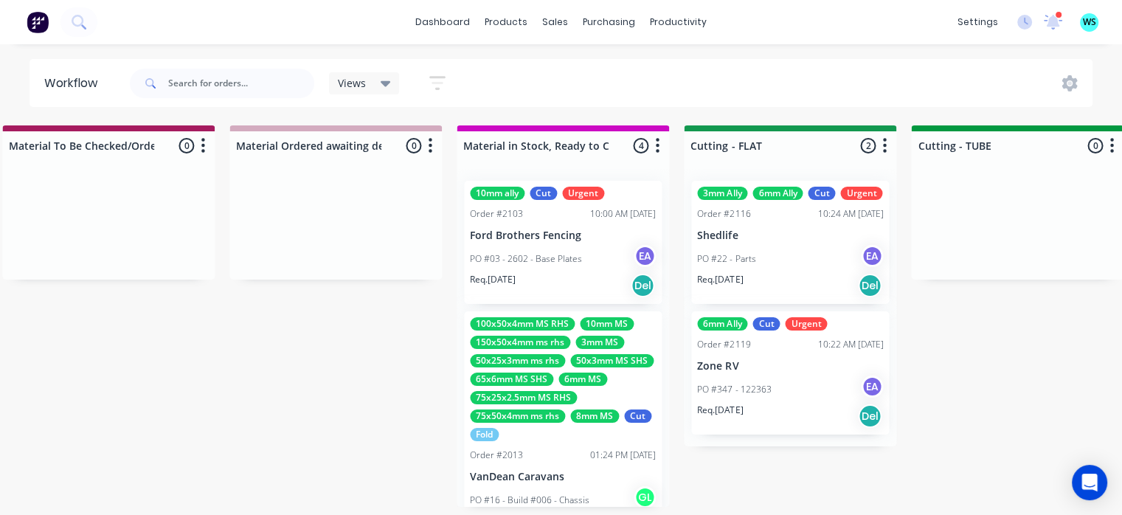
click at [431, 440] on div "Submitted 8 Status colour #273444 hex #273444 Save Cancel Summaries Total order…" at bounding box center [856, 315] width 5882 height 381
click at [390, 411] on div "Submitted 8 Status colour #273444 hex #273444 Save Cancel Summaries Total order…" at bounding box center [856, 315] width 5882 height 381
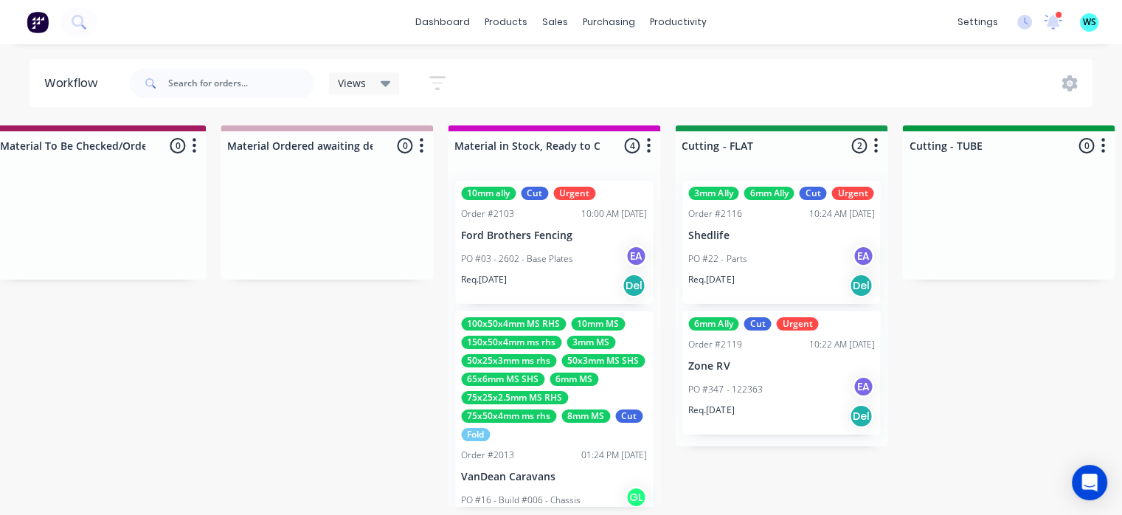
scroll to position [148, 0]
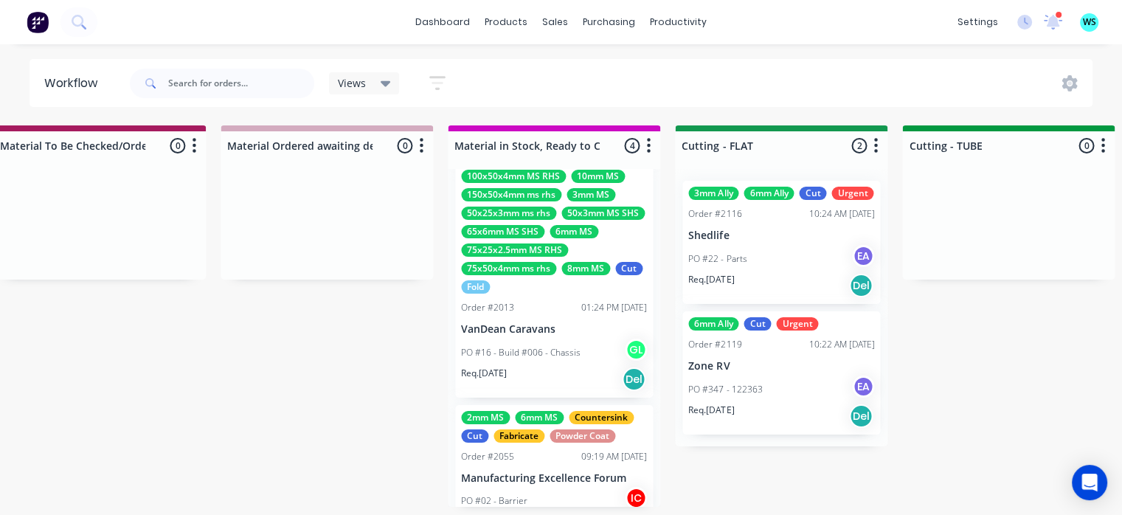
drag, startPoint x: 332, startPoint y: 395, endPoint x: 349, endPoint y: 389, distance: 18.0
click at [332, 395] on div "Submitted 8 Status colour #273444 hex #273444 Save Cancel Summaries Total order…" at bounding box center [847, 315] width 5882 height 381
click at [499, 361] on div "PO #16 - Build #006 - Chassis GL" at bounding box center [554, 353] width 186 height 28
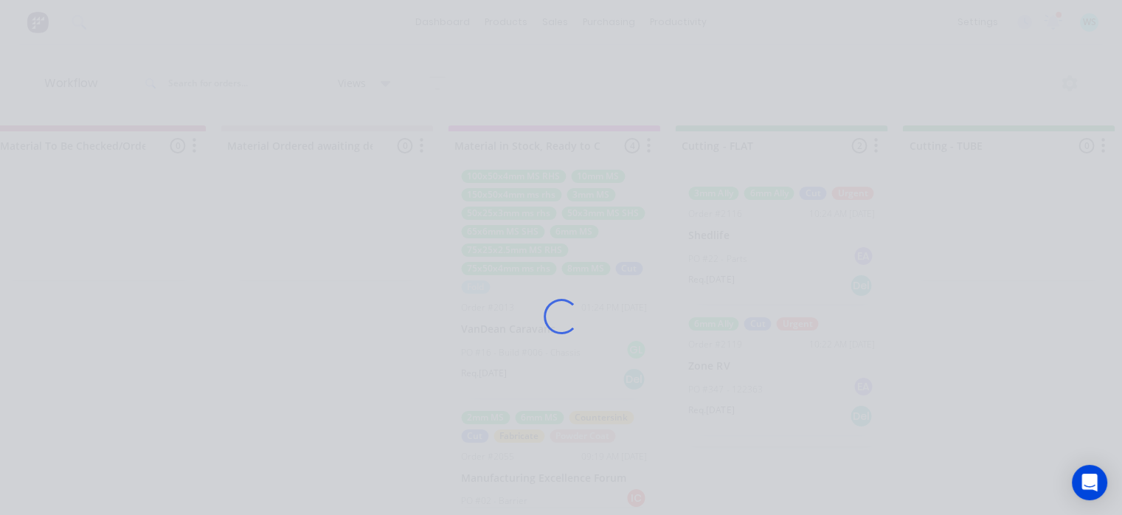
click at [499, 361] on div "Loading..." at bounding box center [561, 316] width 864 height 515
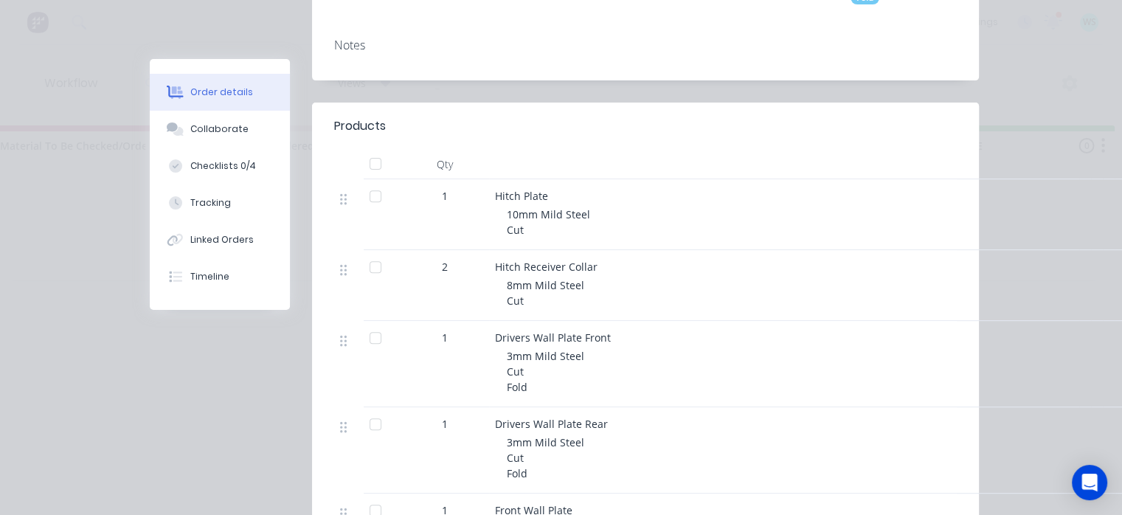
scroll to position [369, 0]
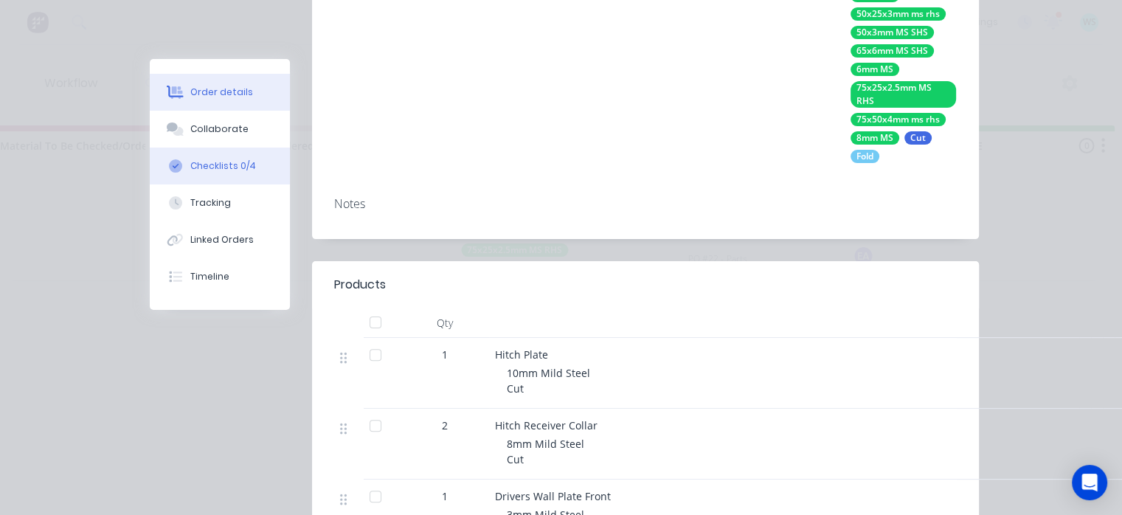
click at [248, 181] on button "Checklists 0/4" at bounding box center [220, 166] width 140 height 37
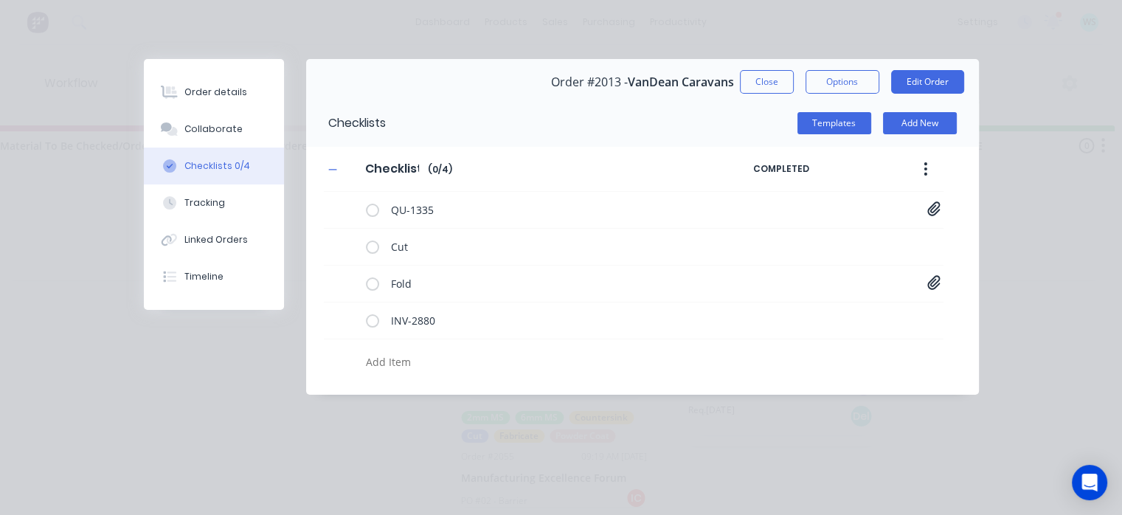
type textarea "x"
click at [222, 125] on div "Collaborate" at bounding box center [213, 128] width 58 height 13
